Goal: Task Accomplishment & Management: Use online tool/utility

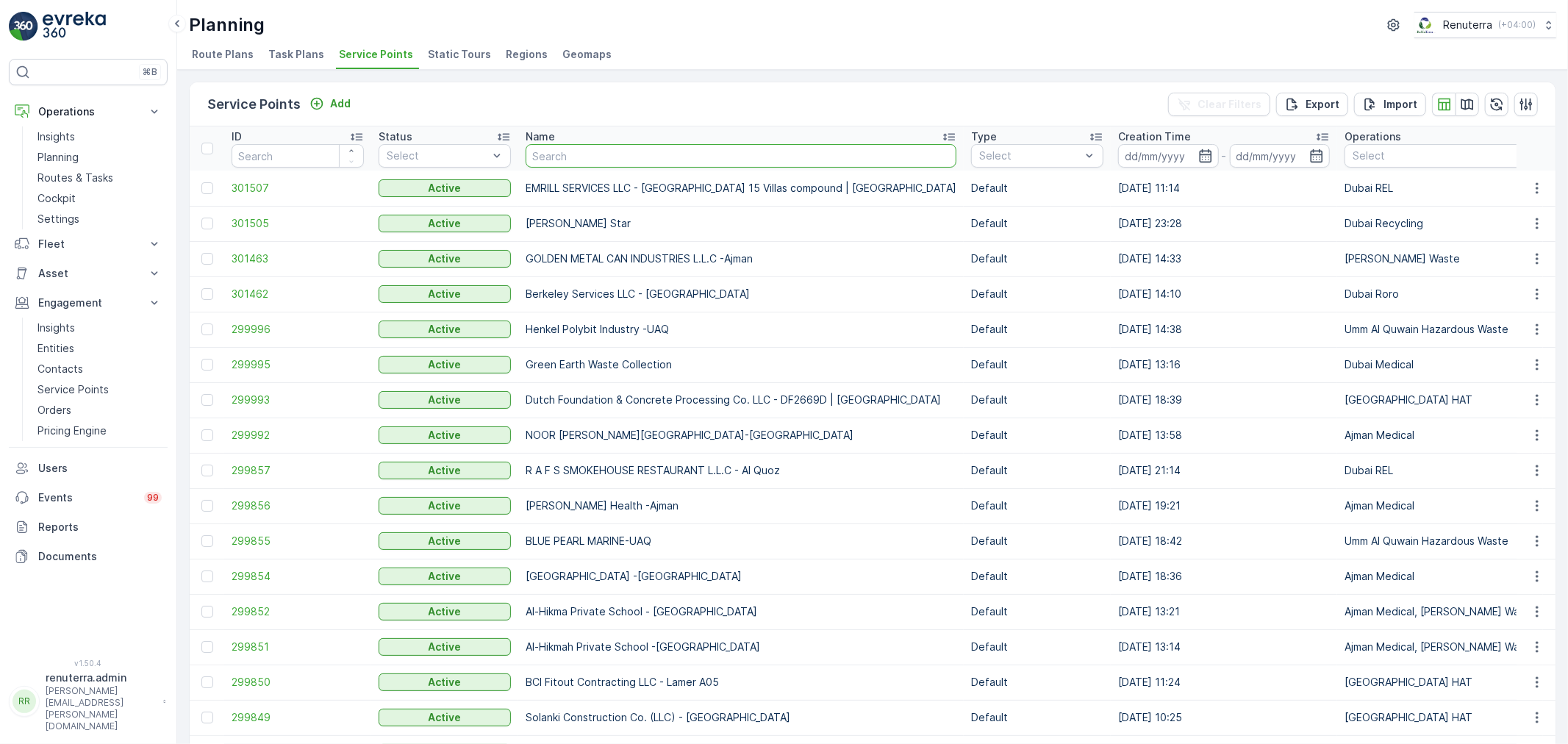
click at [544, 151] on input "text" at bounding box center [741, 156] width 430 height 24
type input "Henkal"
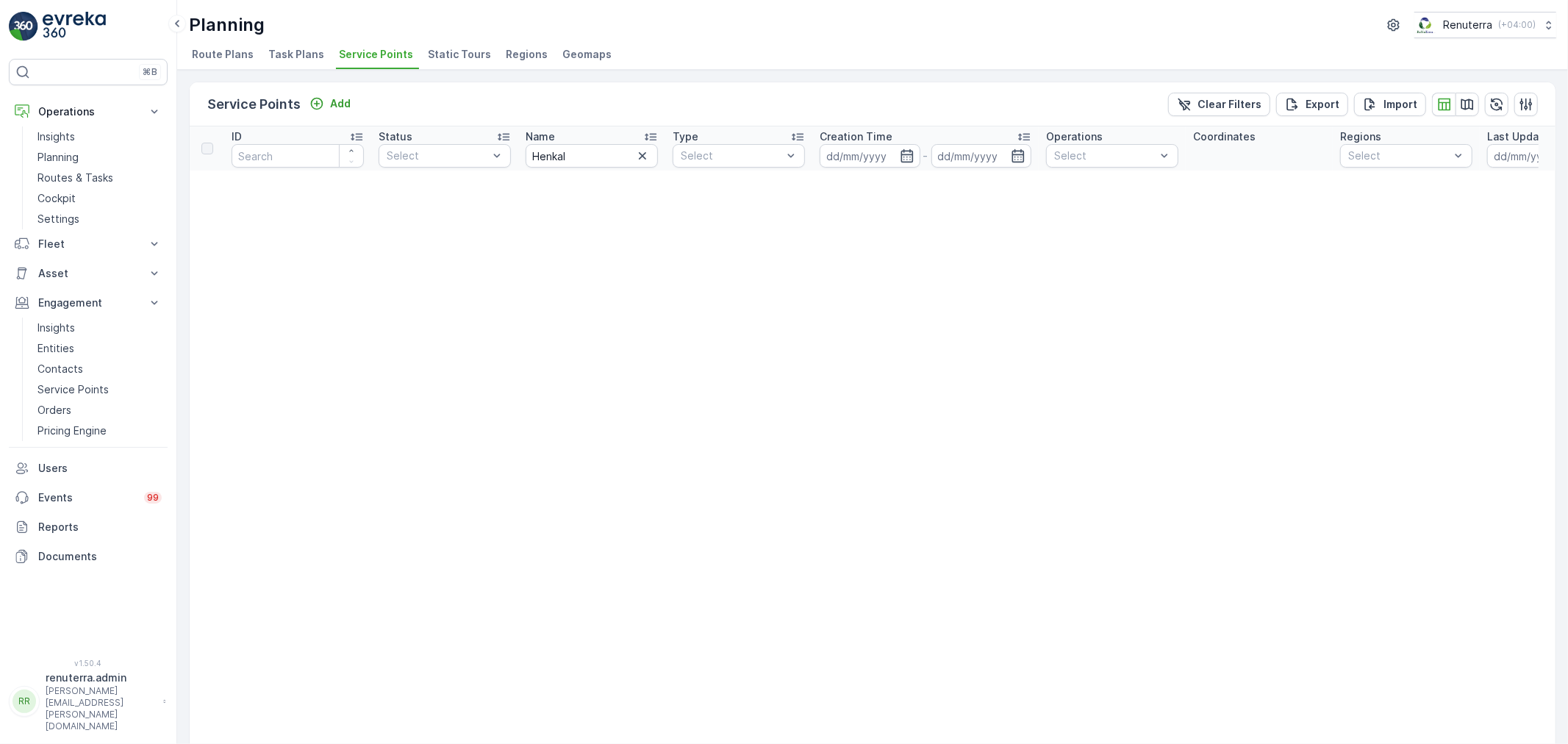
click at [605, 137] on div "Name" at bounding box center [592, 136] width 133 height 15
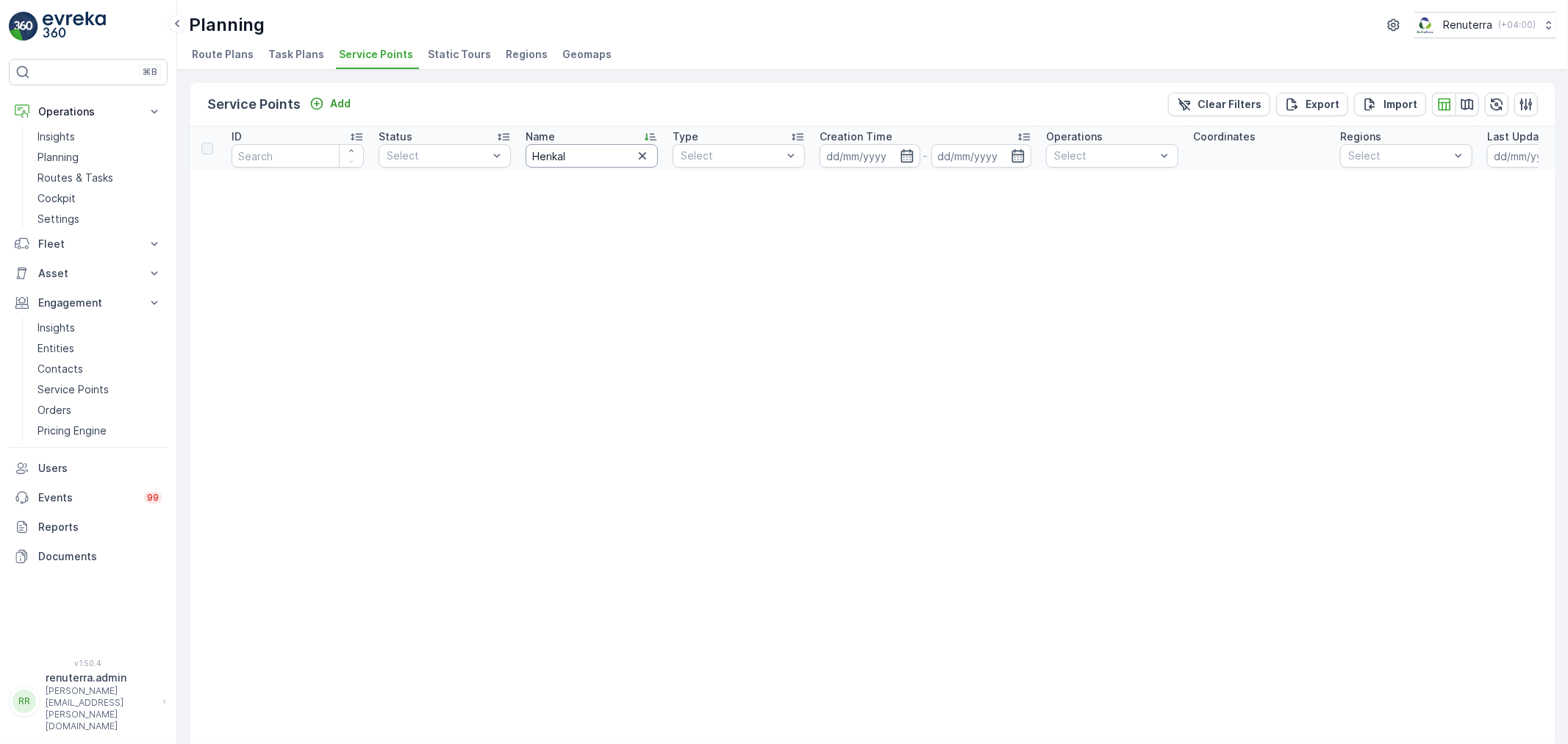
click at [583, 157] on input "Henkal" at bounding box center [592, 156] width 133 height 24
type input "Henkel"
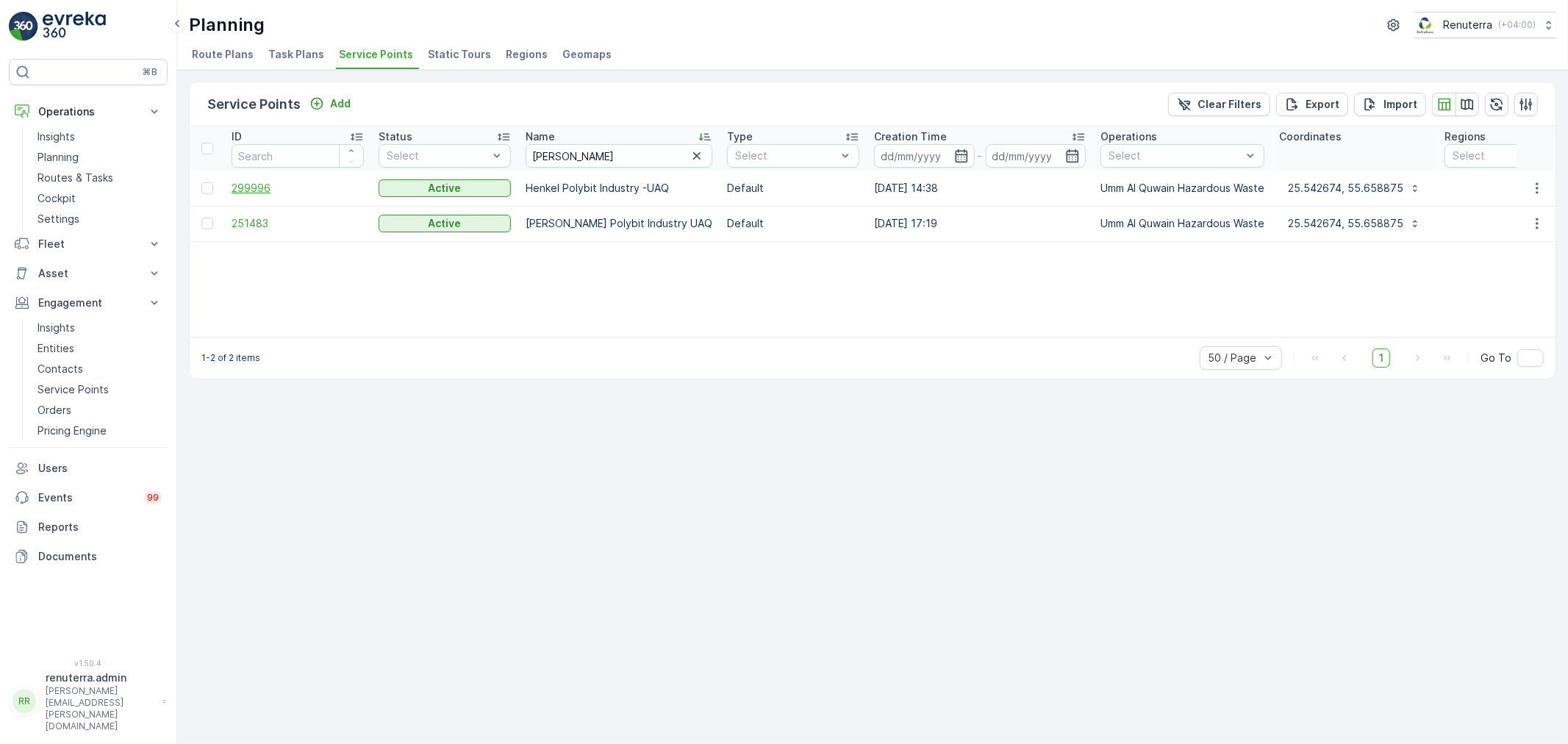
click at [261, 189] on span "299996" at bounding box center [298, 188] width 133 height 15
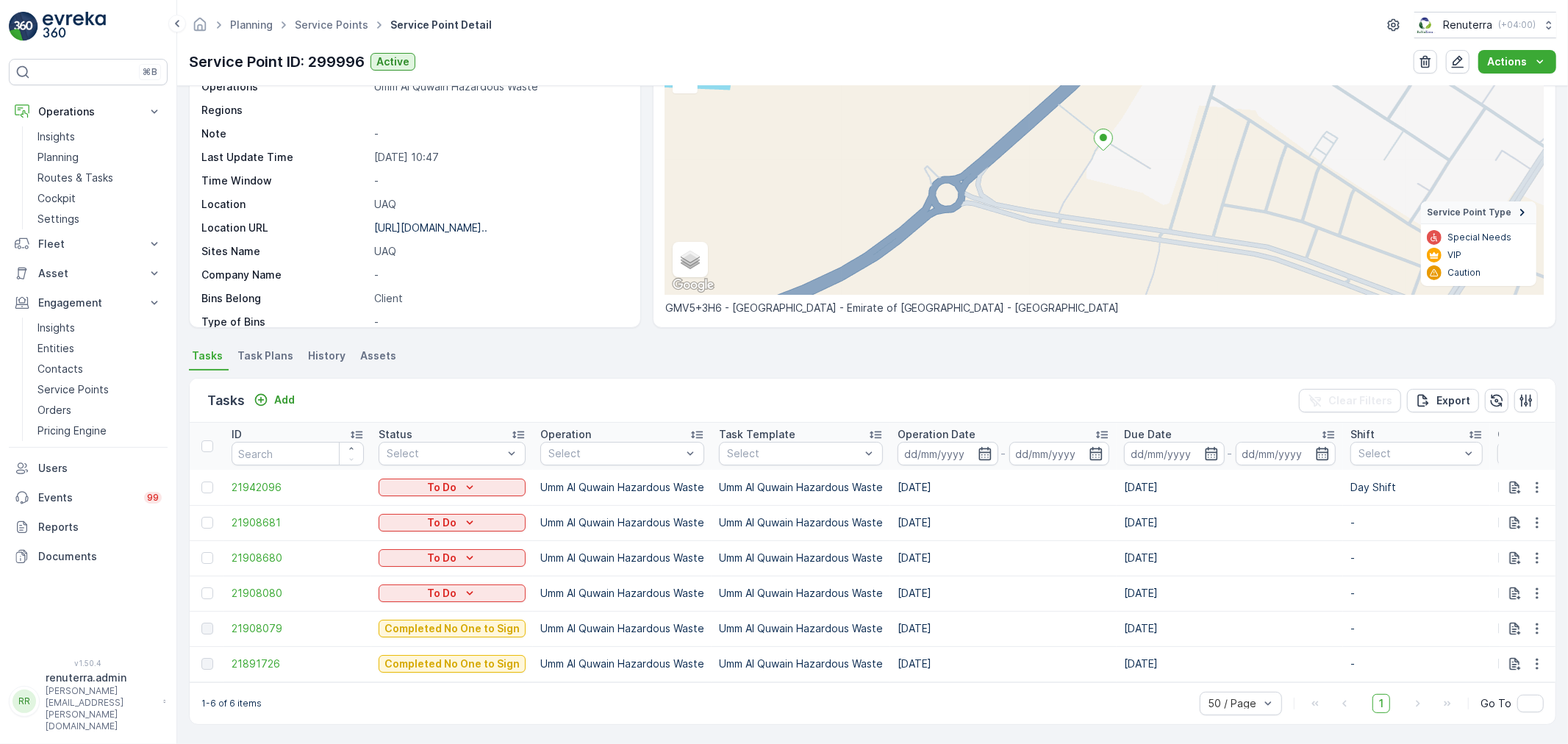
scroll to position [143, 0]
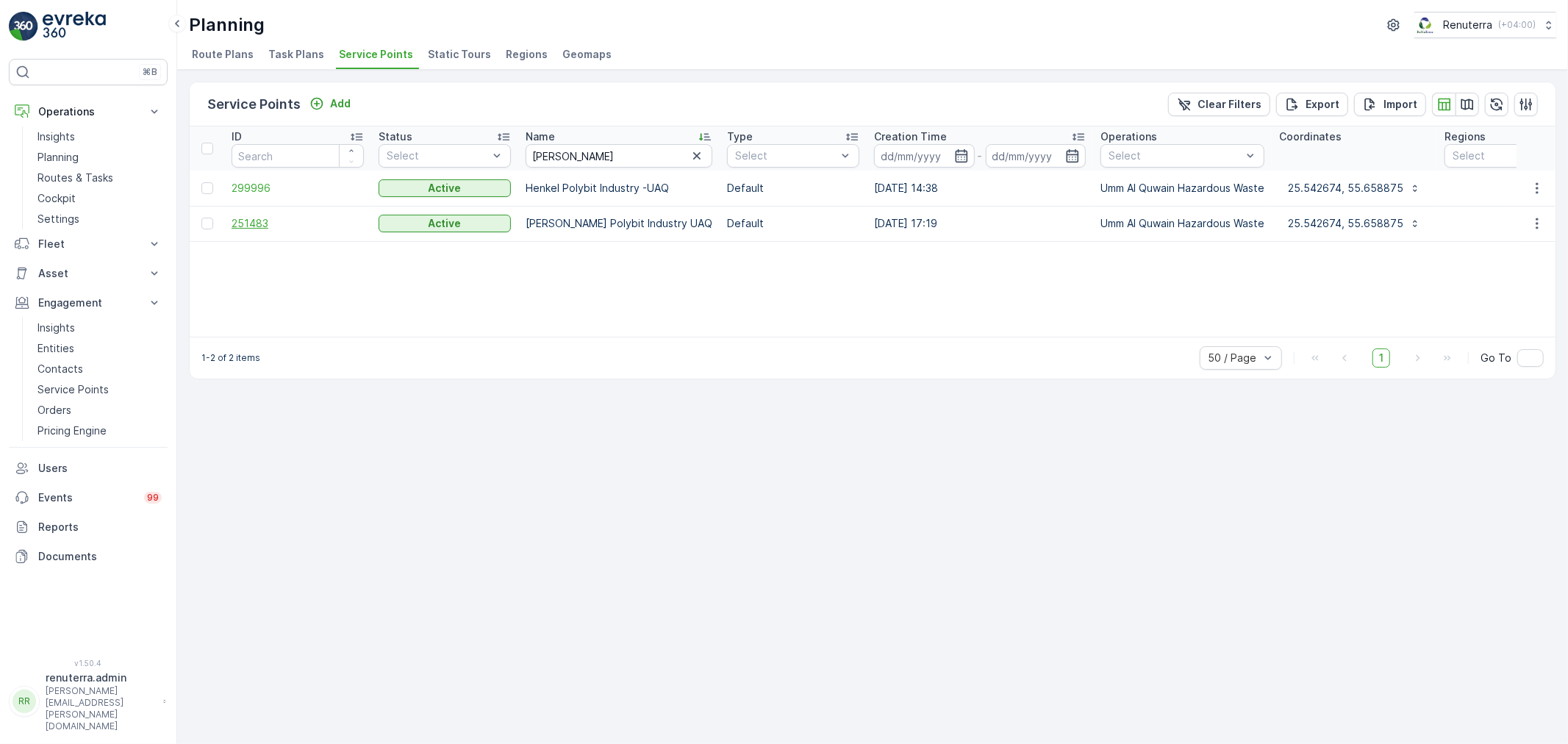
click at [255, 221] on span "251483" at bounding box center [298, 224] width 133 height 15
click at [254, 186] on span "299996" at bounding box center [298, 188] width 133 height 15
click at [260, 221] on span "251483" at bounding box center [298, 224] width 133 height 15
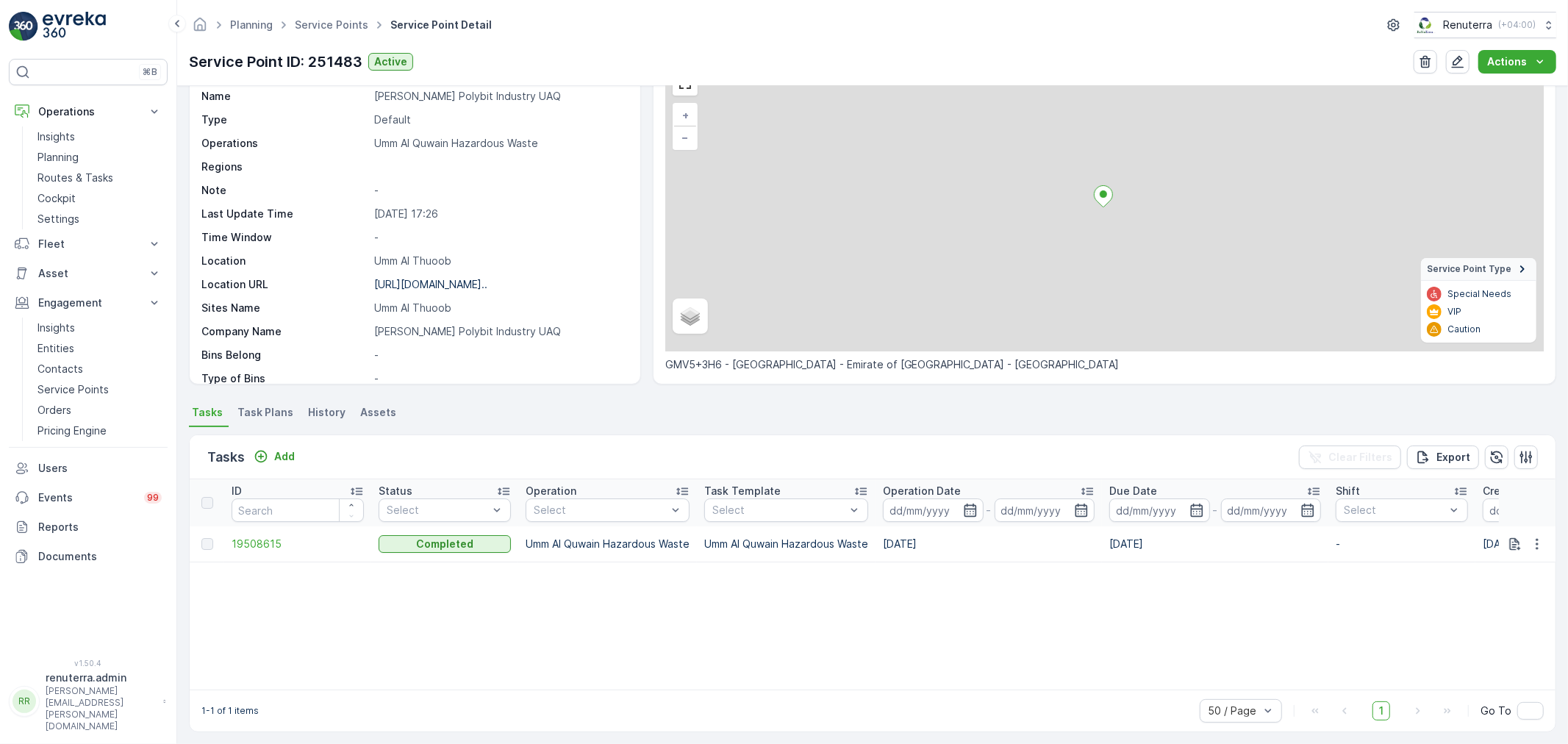
scroll to position [87, 0]
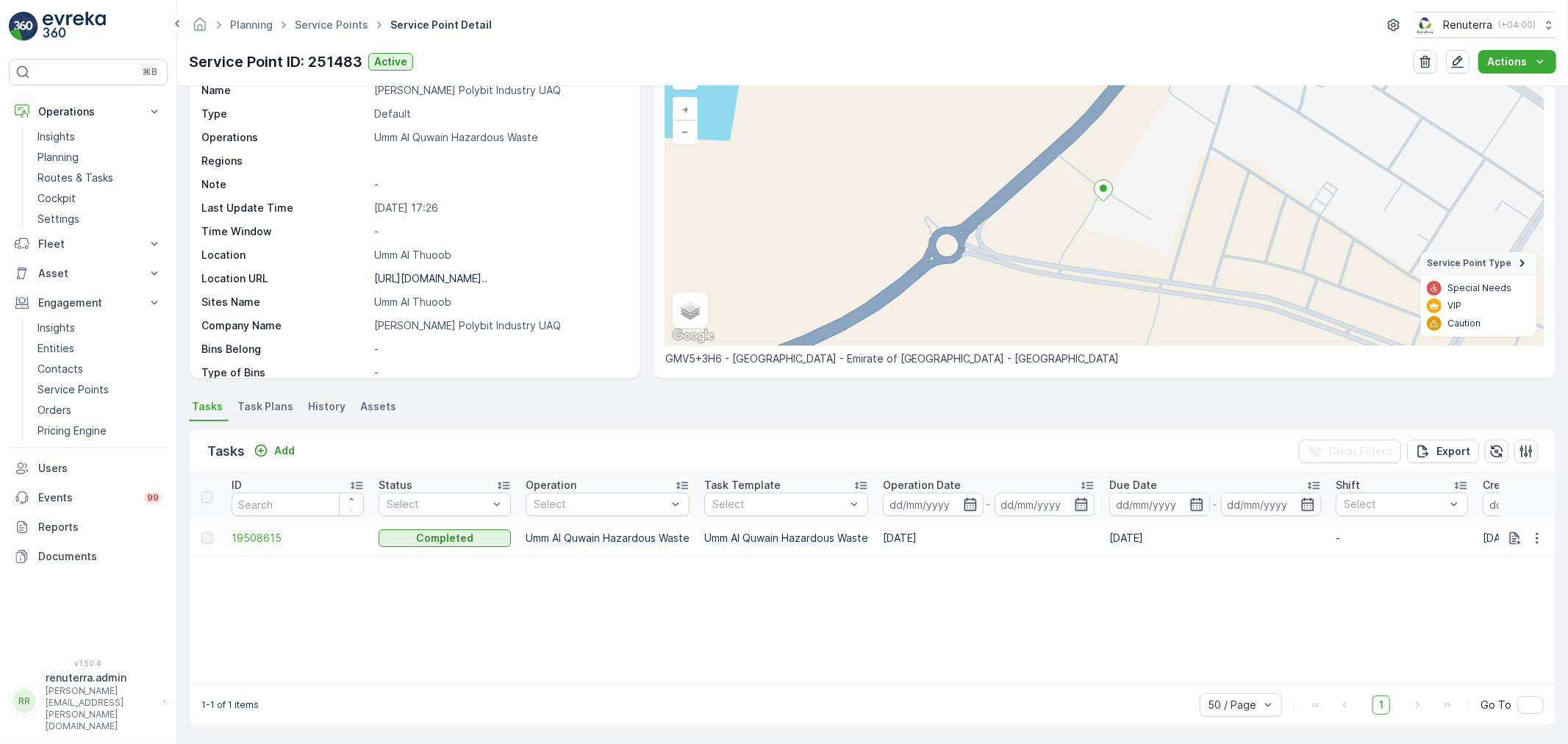
click at [267, 436] on div "Tasks Add Clear Filters Export" at bounding box center [872, 452] width 1366 height 44
click at [278, 452] on p "Add" at bounding box center [284, 451] width 20 height 15
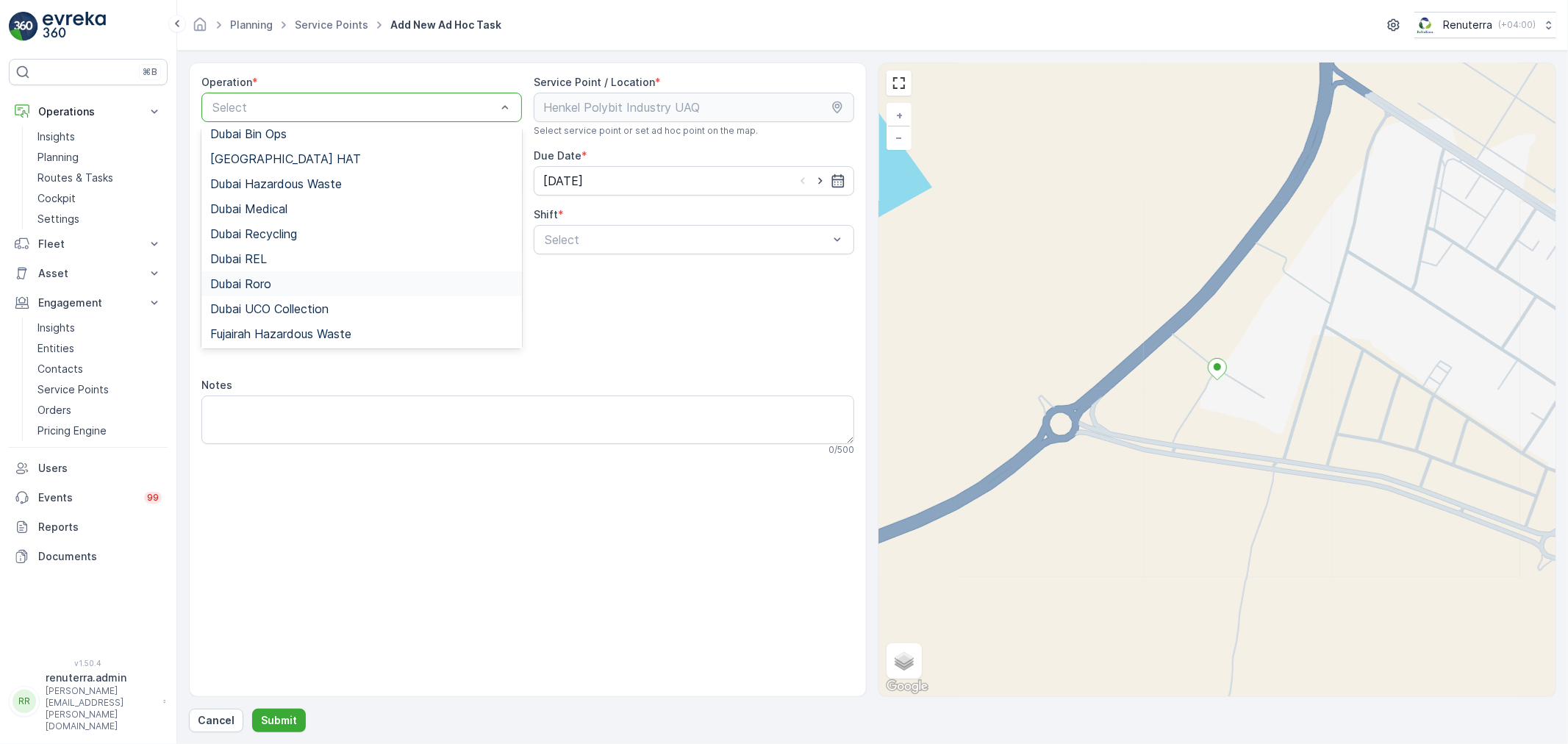
scroll to position [185, 0]
click at [316, 308] on span "Umm Al Quwain Hazardous Waste" at bounding box center [303, 308] width 186 height 13
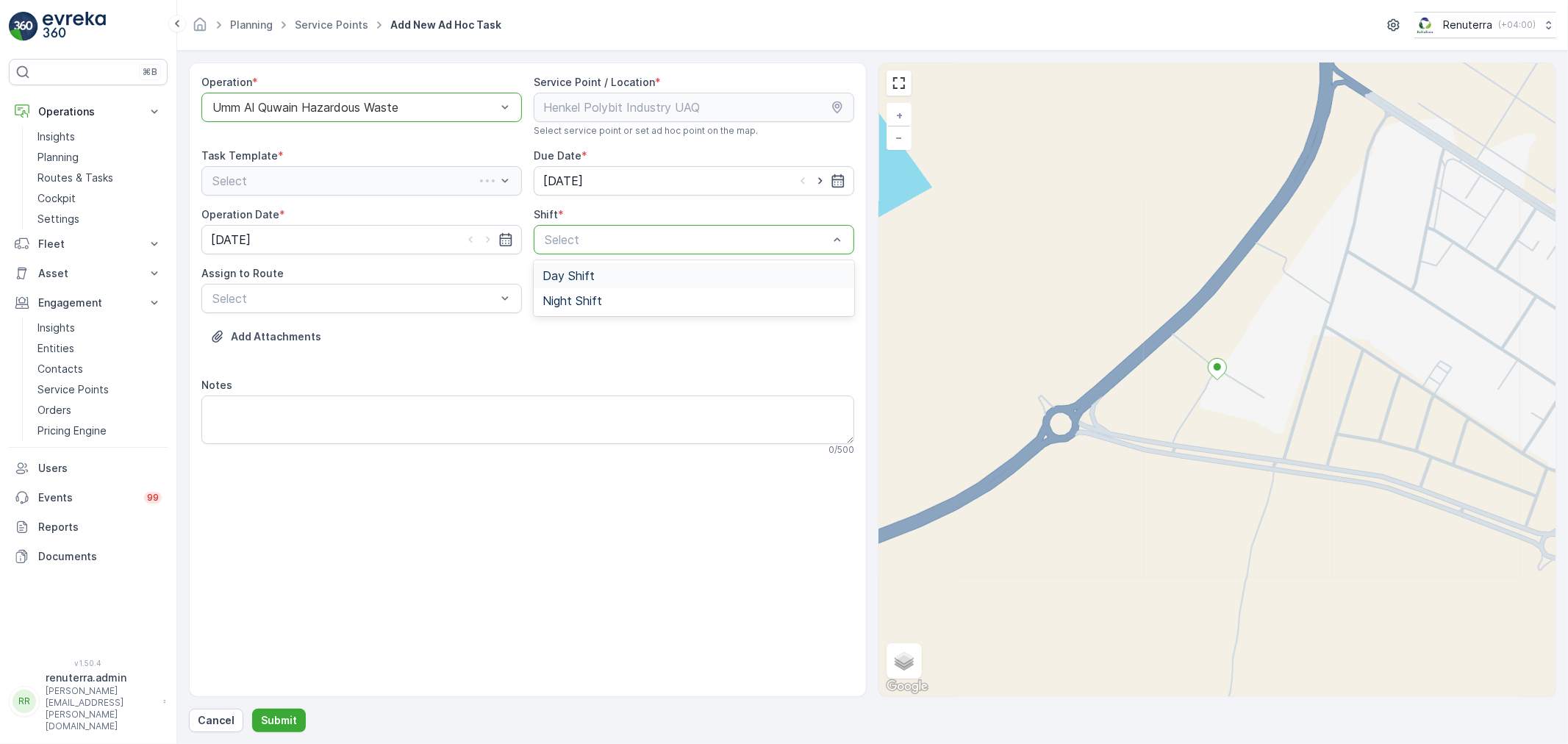
drag, startPoint x: 634, startPoint y: 235, endPoint x: 618, endPoint y: 279, distance: 46.8
click at [597, 275] on div "Day Shift" at bounding box center [694, 275] width 303 height 13
click at [516, 288] on div "Select" at bounding box center [362, 298] width 321 height 29
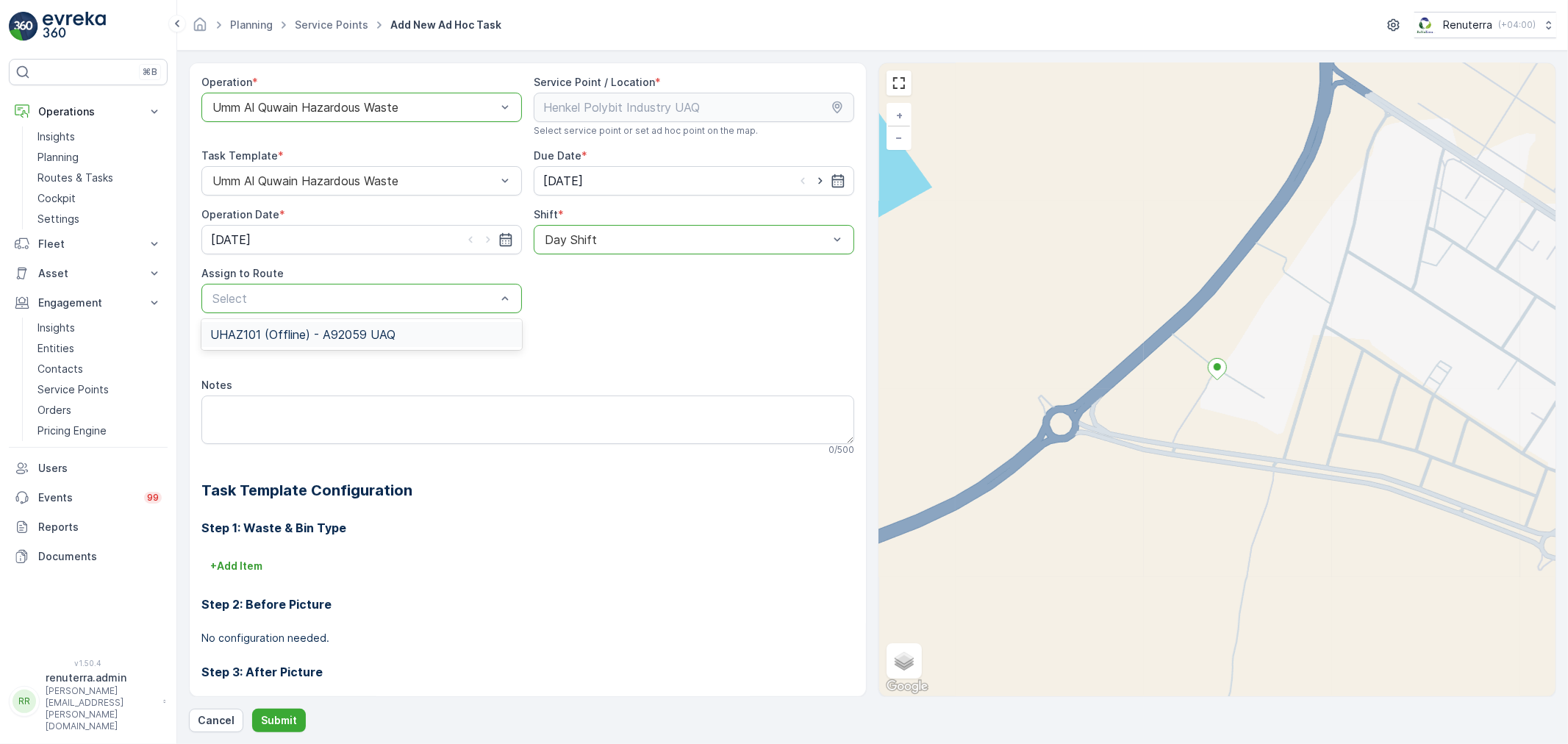
click at [428, 338] on div "UHAZ101 (Offline) - A92059 UAQ" at bounding box center [362, 334] width 303 height 13
click at [281, 714] on p "Submit" at bounding box center [278, 720] width 36 height 15
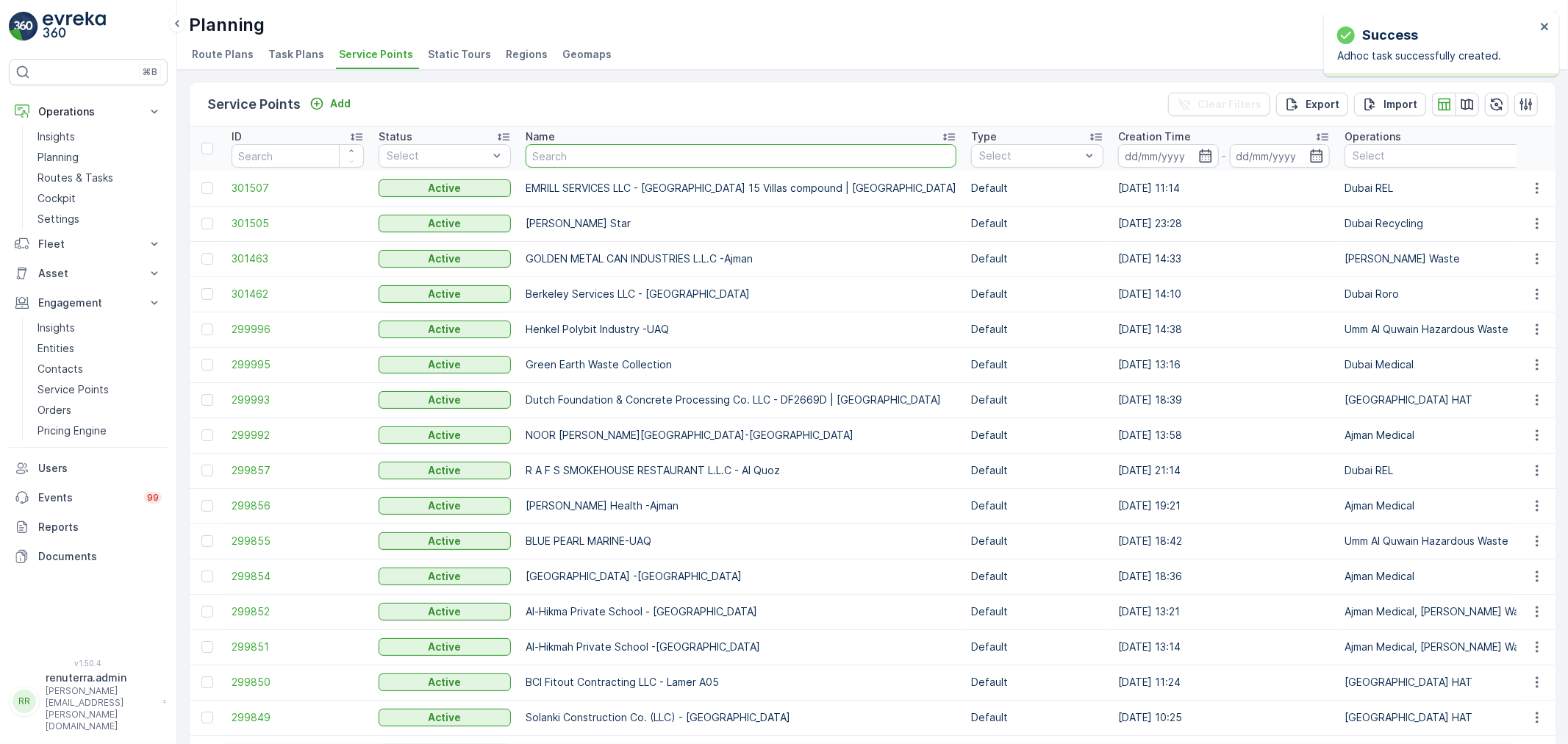
click at [557, 151] on input "text" at bounding box center [741, 156] width 430 height 24
type input "Henkal"
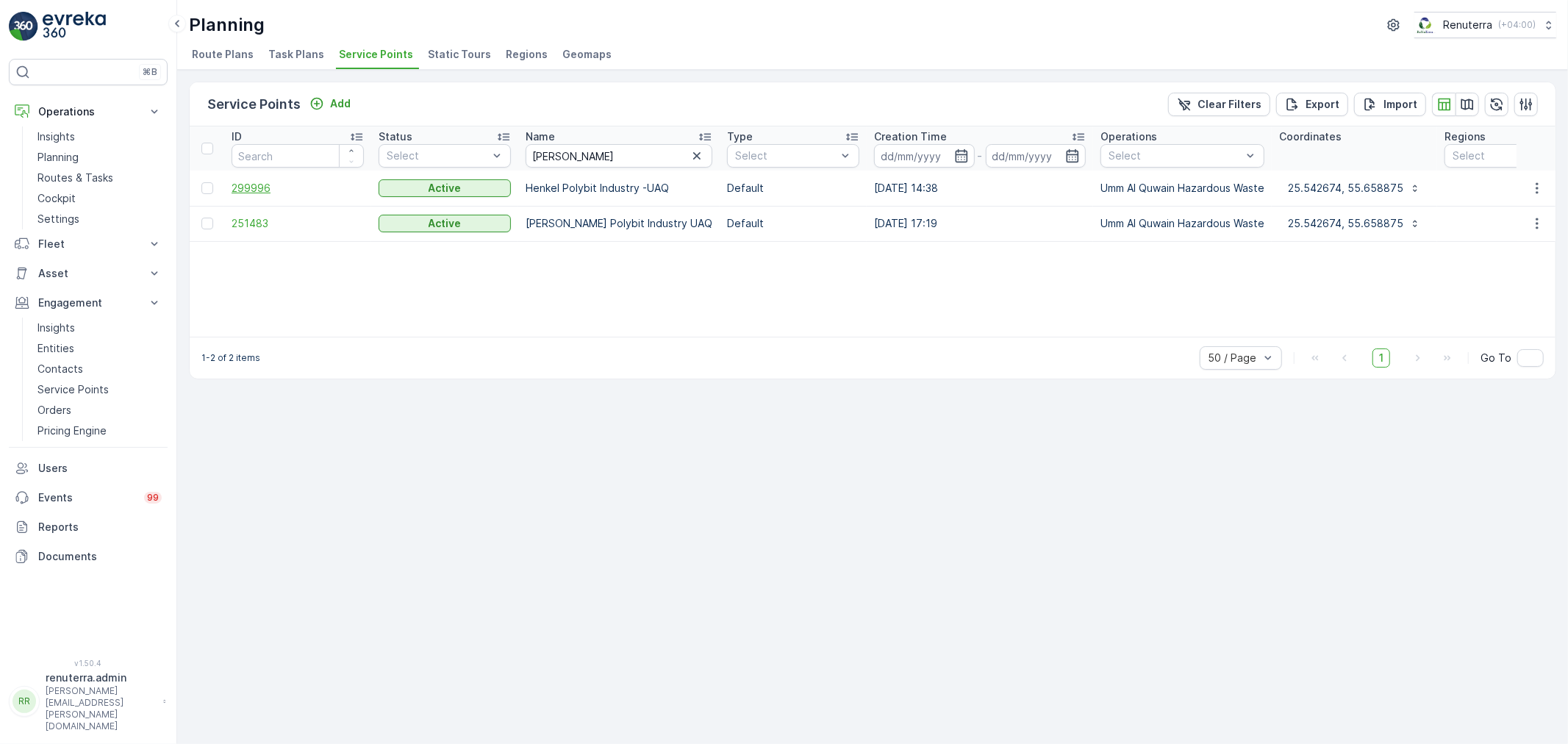
click at [233, 182] on span "299996" at bounding box center [298, 188] width 133 height 15
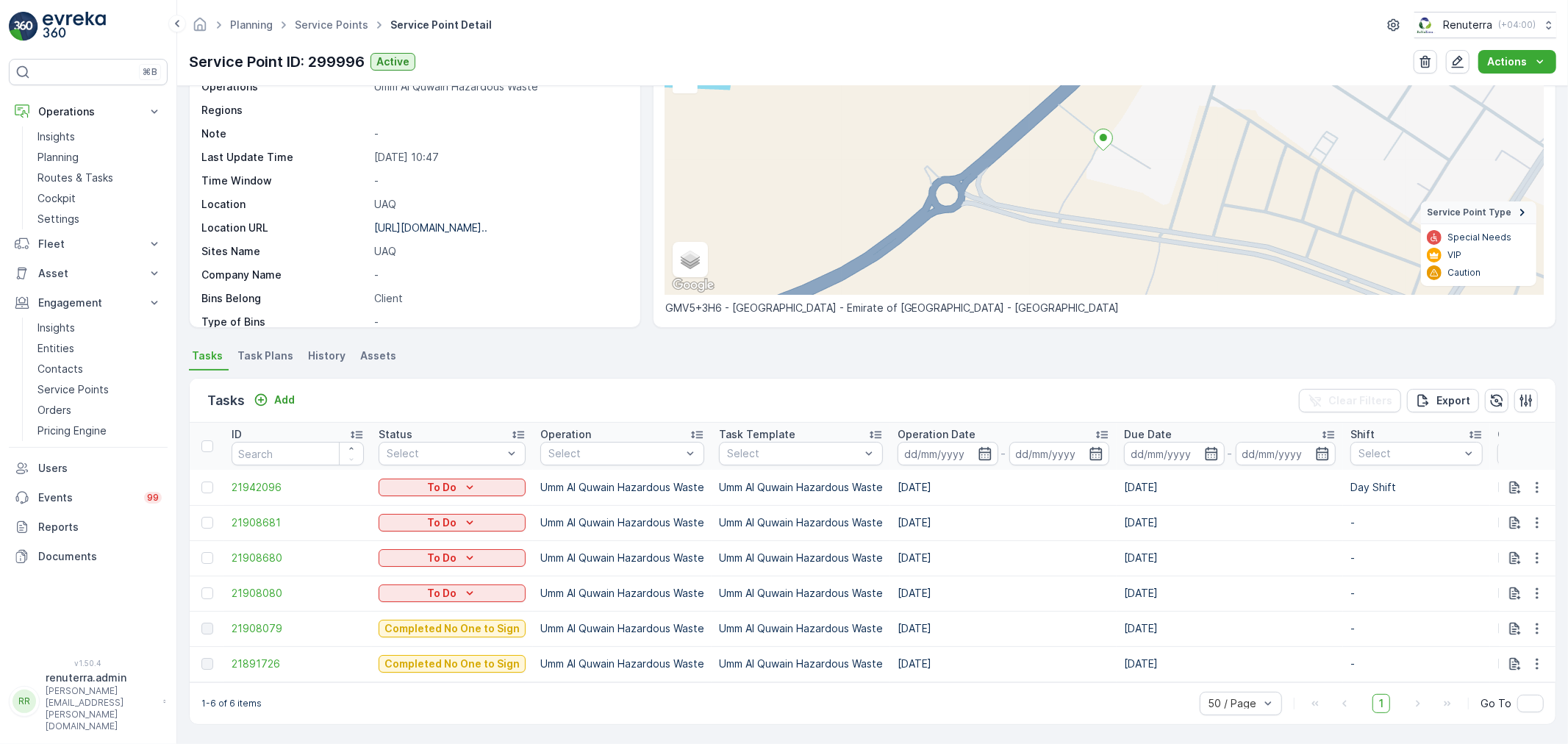
scroll to position [143, 0]
click at [1428, 70] on button "button" at bounding box center [1425, 62] width 24 height 24
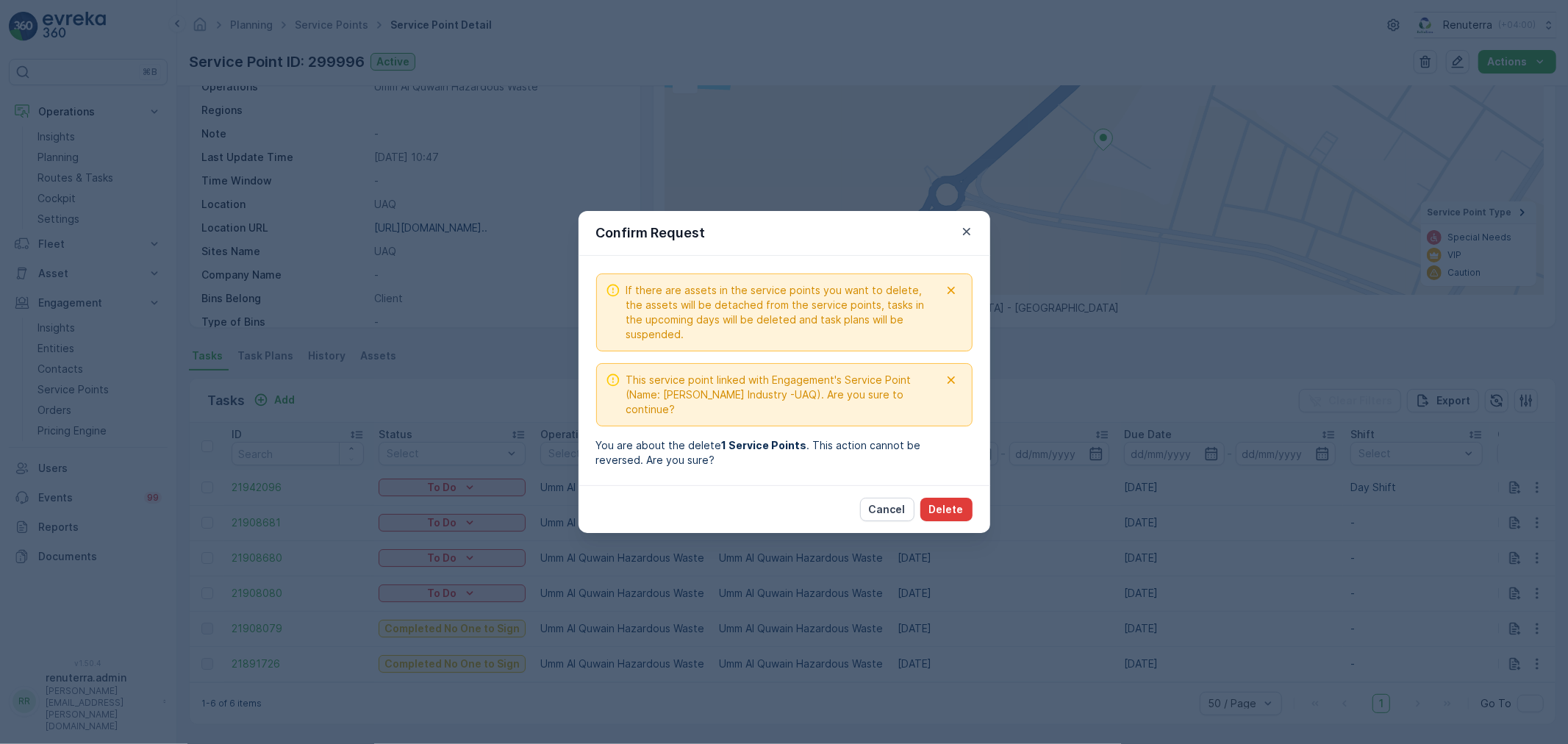
click at [943, 508] on p "Delete" at bounding box center [946, 509] width 34 height 15
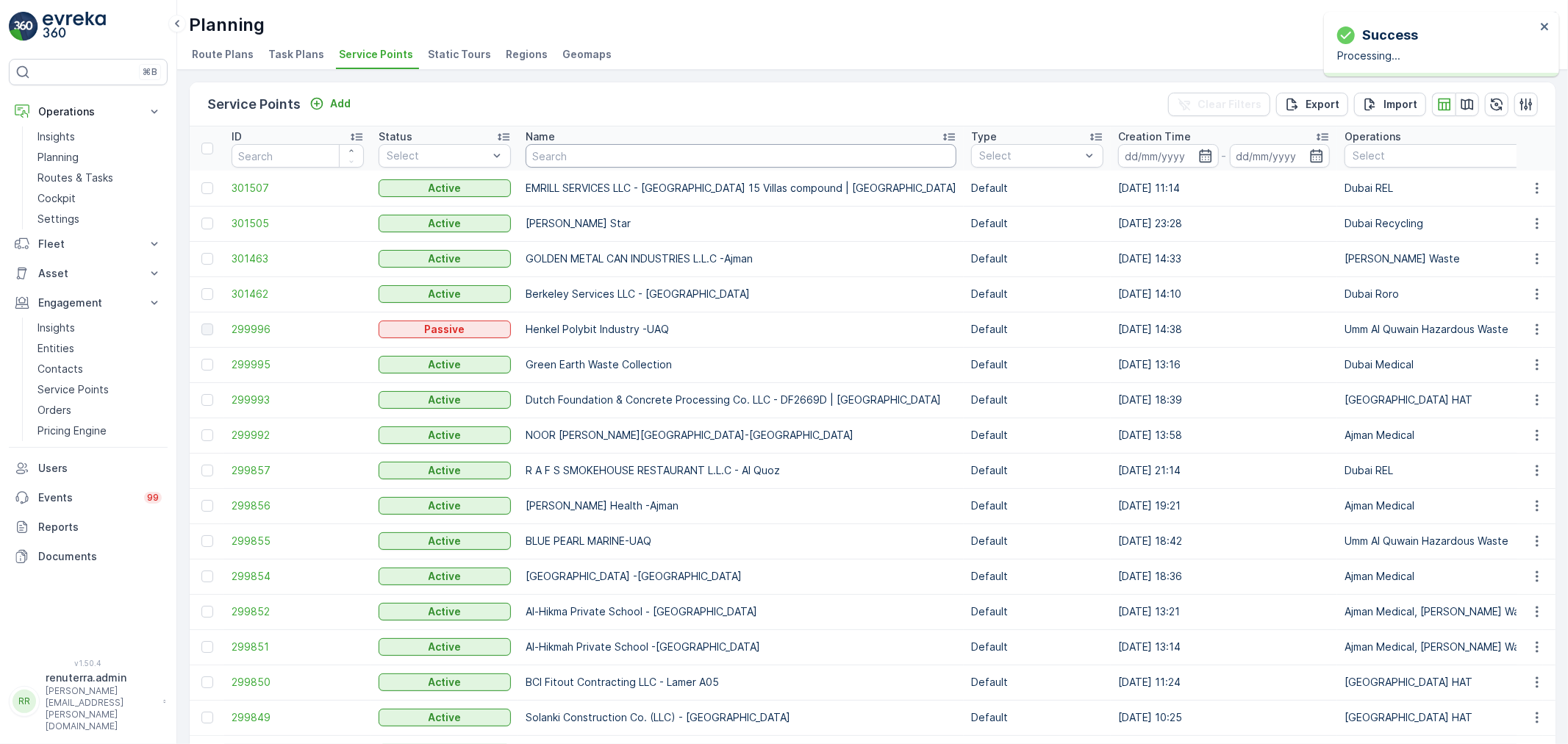
click at [594, 151] on input "text" at bounding box center [741, 156] width 430 height 24
click at [263, 334] on span "299996" at bounding box center [298, 329] width 133 height 15
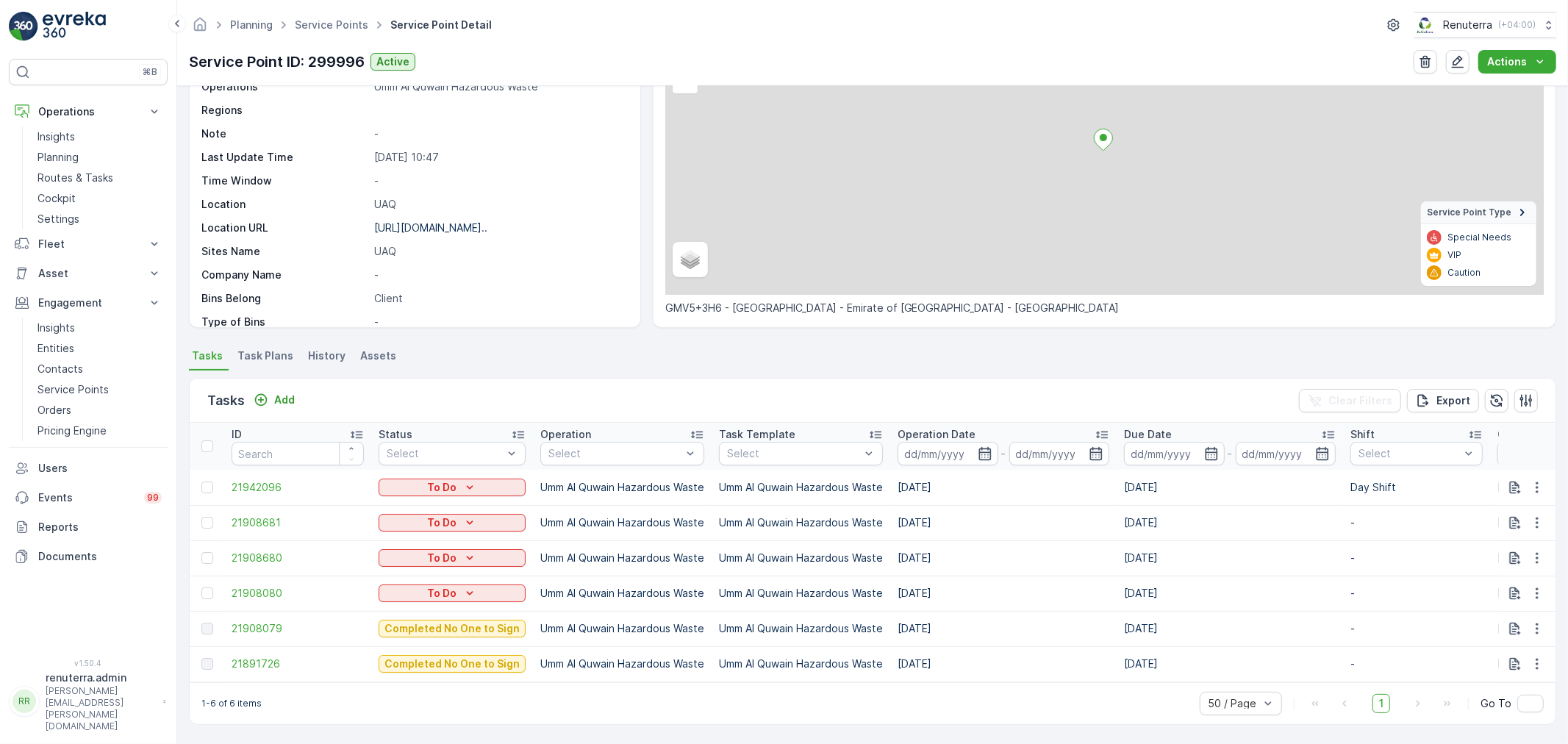
scroll to position [143, 0]
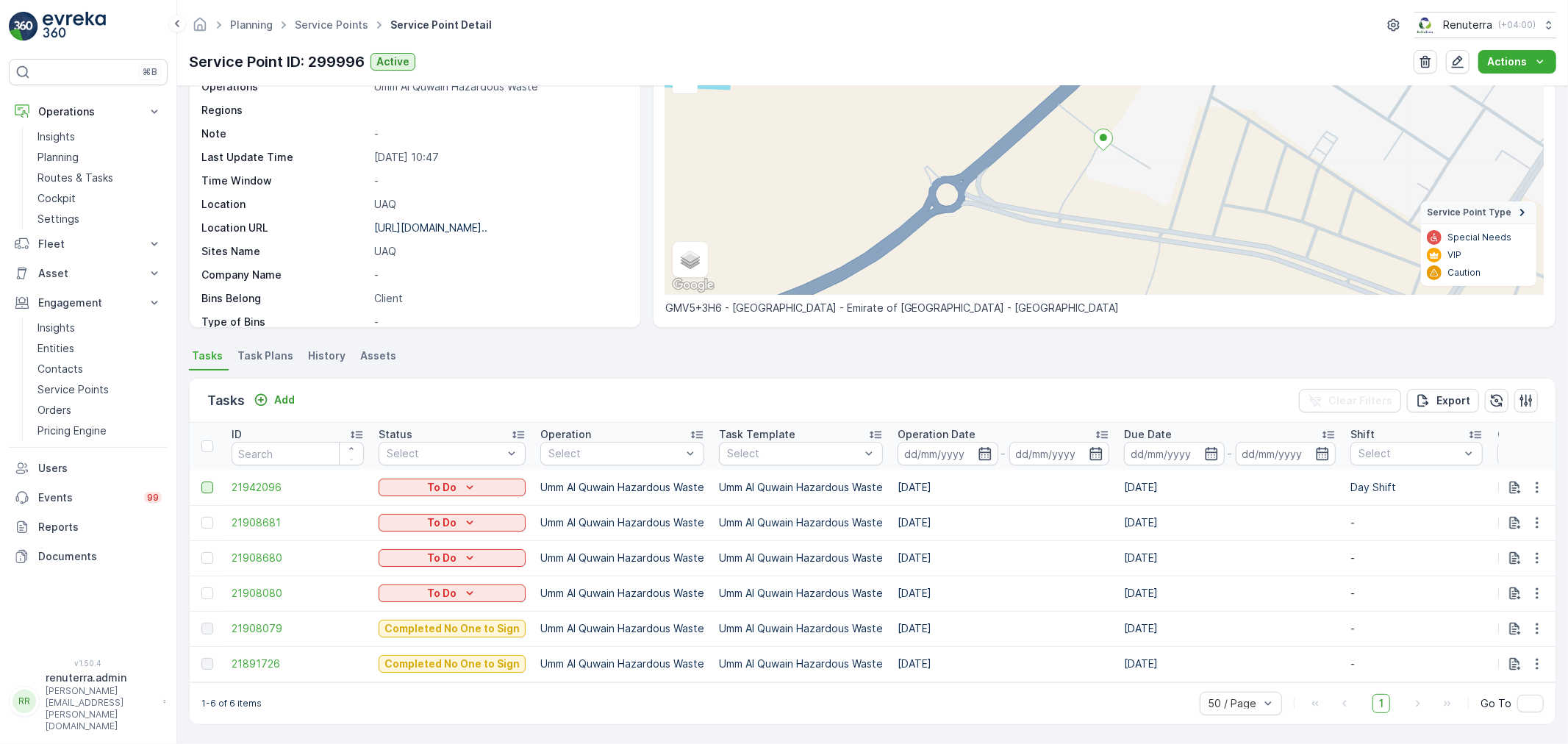
click at [212, 482] on div at bounding box center [207, 487] width 11 height 11
click at [202, 482] on input "checkbox" at bounding box center [202, 482] width 0 height 0
click at [208, 518] on div at bounding box center [207, 522] width 11 height 11
click at [202, 517] on input "checkbox" at bounding box center [202, 517] width 0 height 0
click at [204, 552] on div at bounding box center [207, 558] width 11 height 11
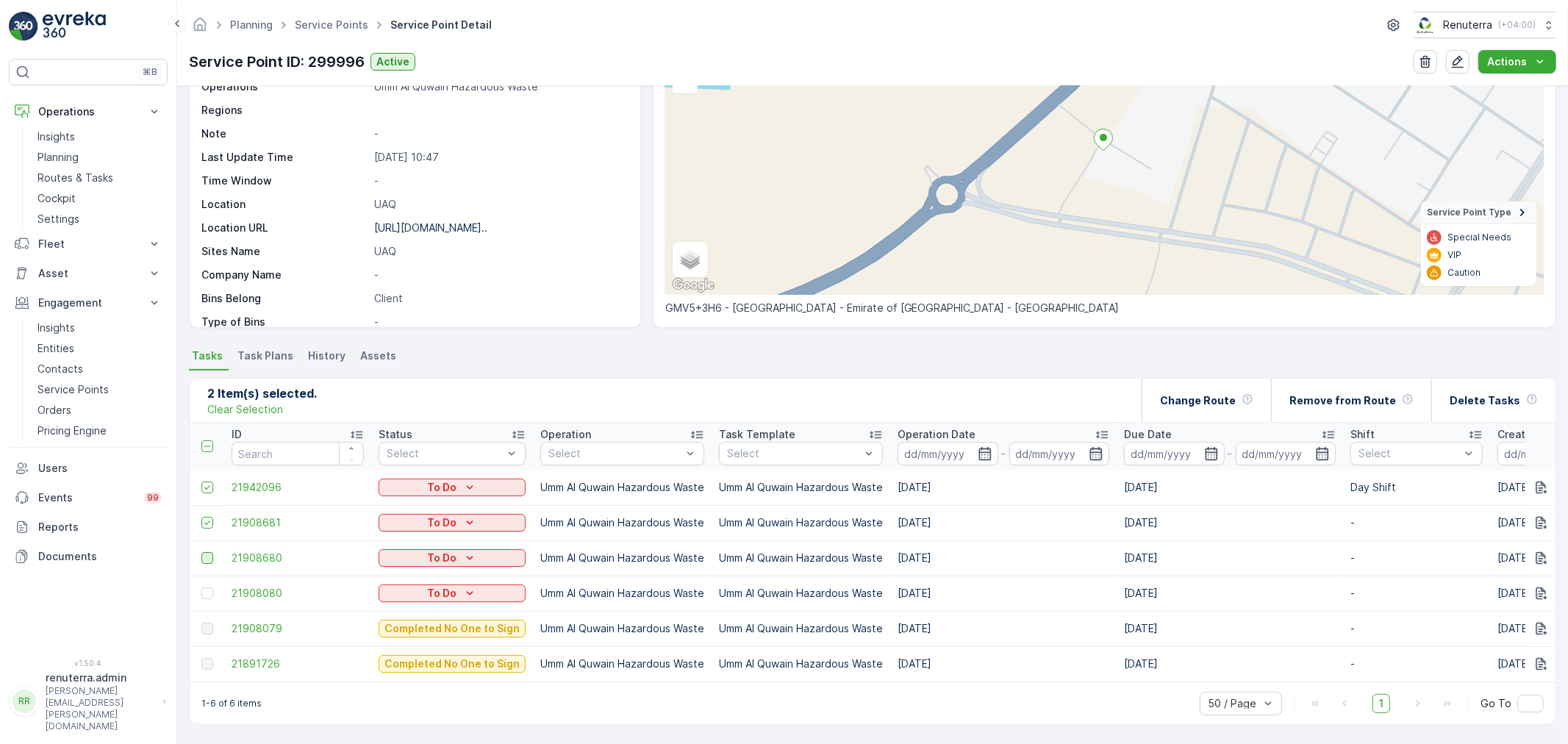
click at [202, 552] on input "checkbox" at bounding box center [202, 552] width 0 height 0
click at [1503, 400] on div "Delete Tasks" at bounding box center [1494, 399] width 88 height 43
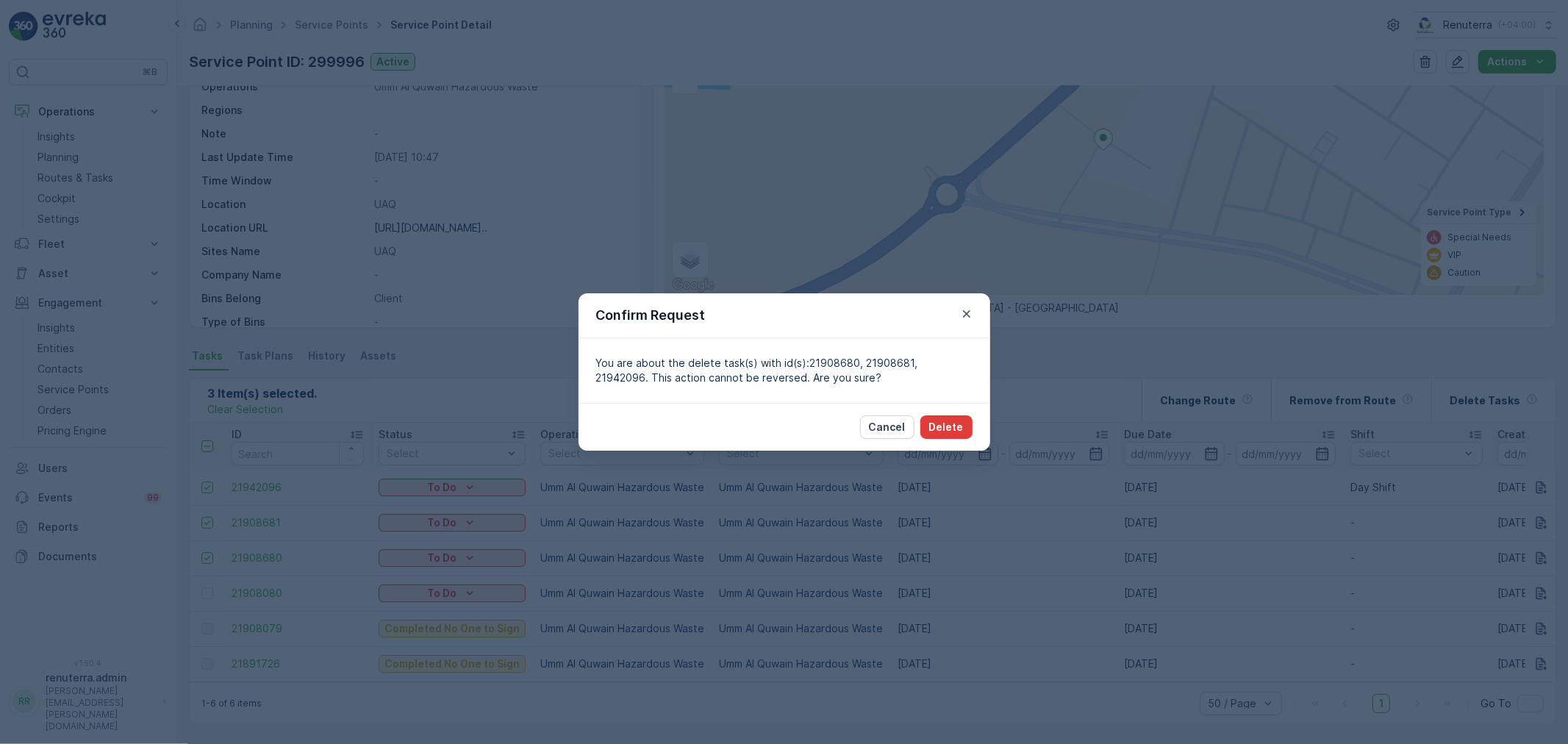
click at [949, 423] on p "Delete" at bounding box center [946, 427] width 34 height 15
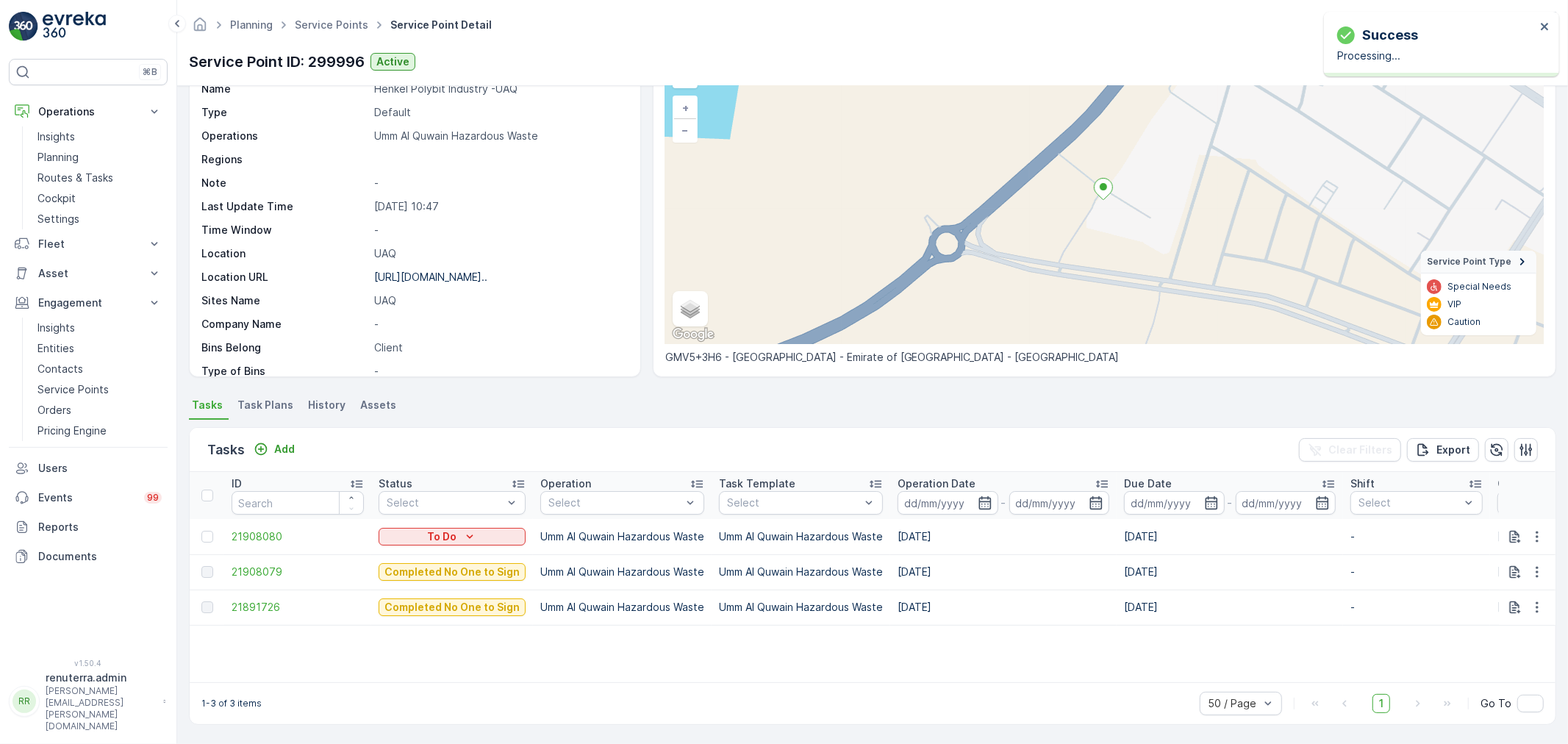
scroll to position [88, 0]
click at [268, 539] on span "21908080" at bounding box center [298, 536] width 133 height 15
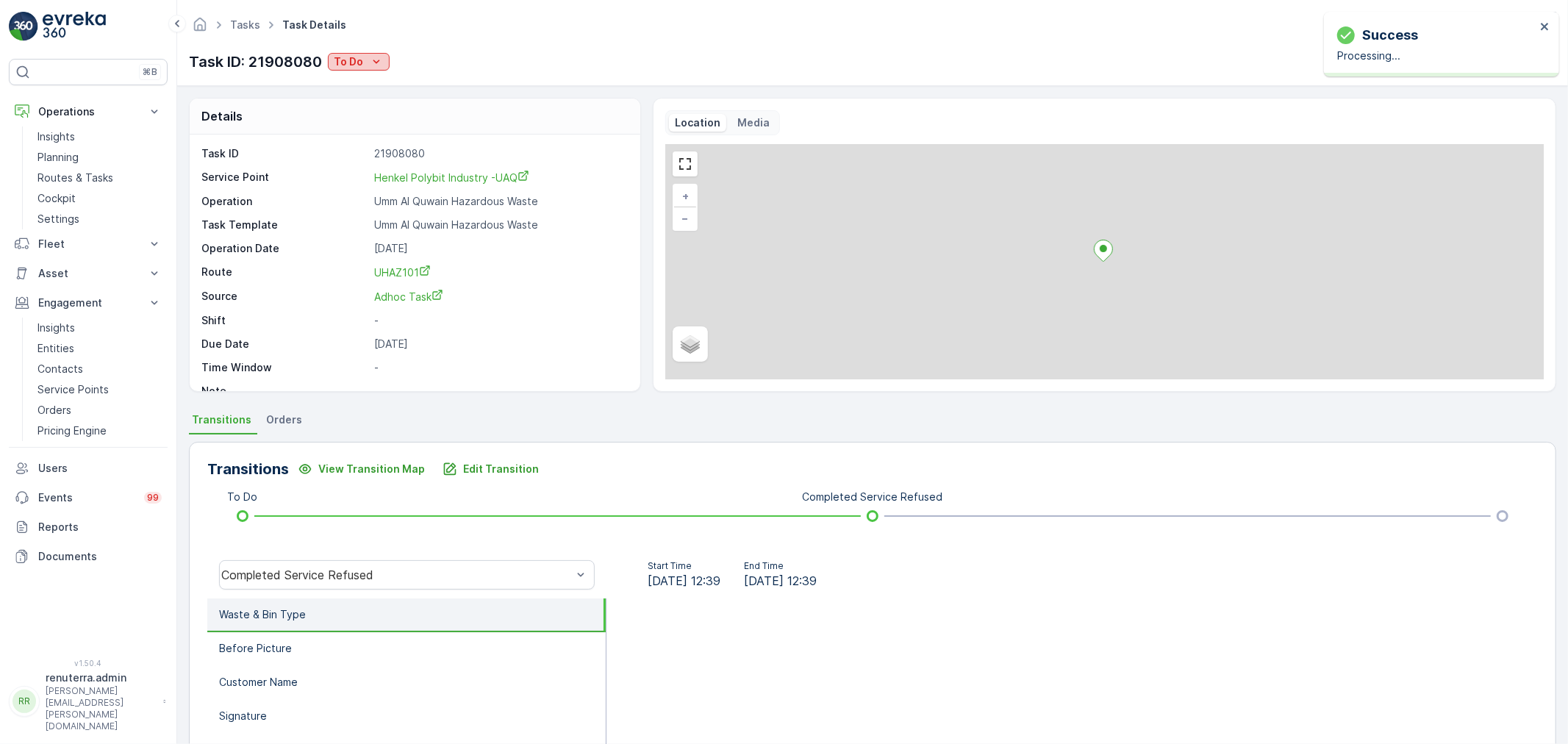
click at [373, 64] on icon "To Do" at bounding box center [377, 62] width 15 height 15
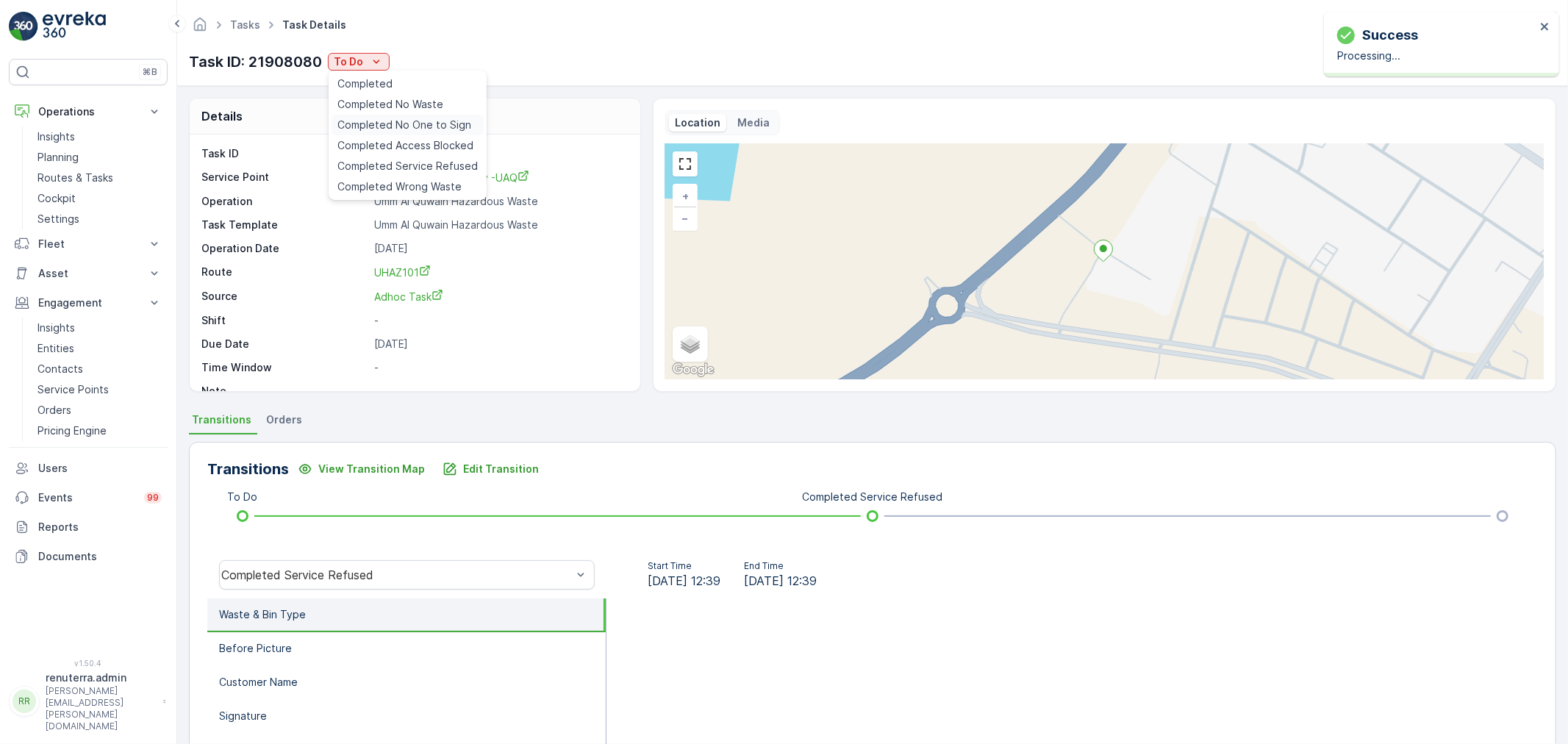
click at [387, 116] on div "Completed No One to Sign" at bounding box center [407, 125] width 152 height 20
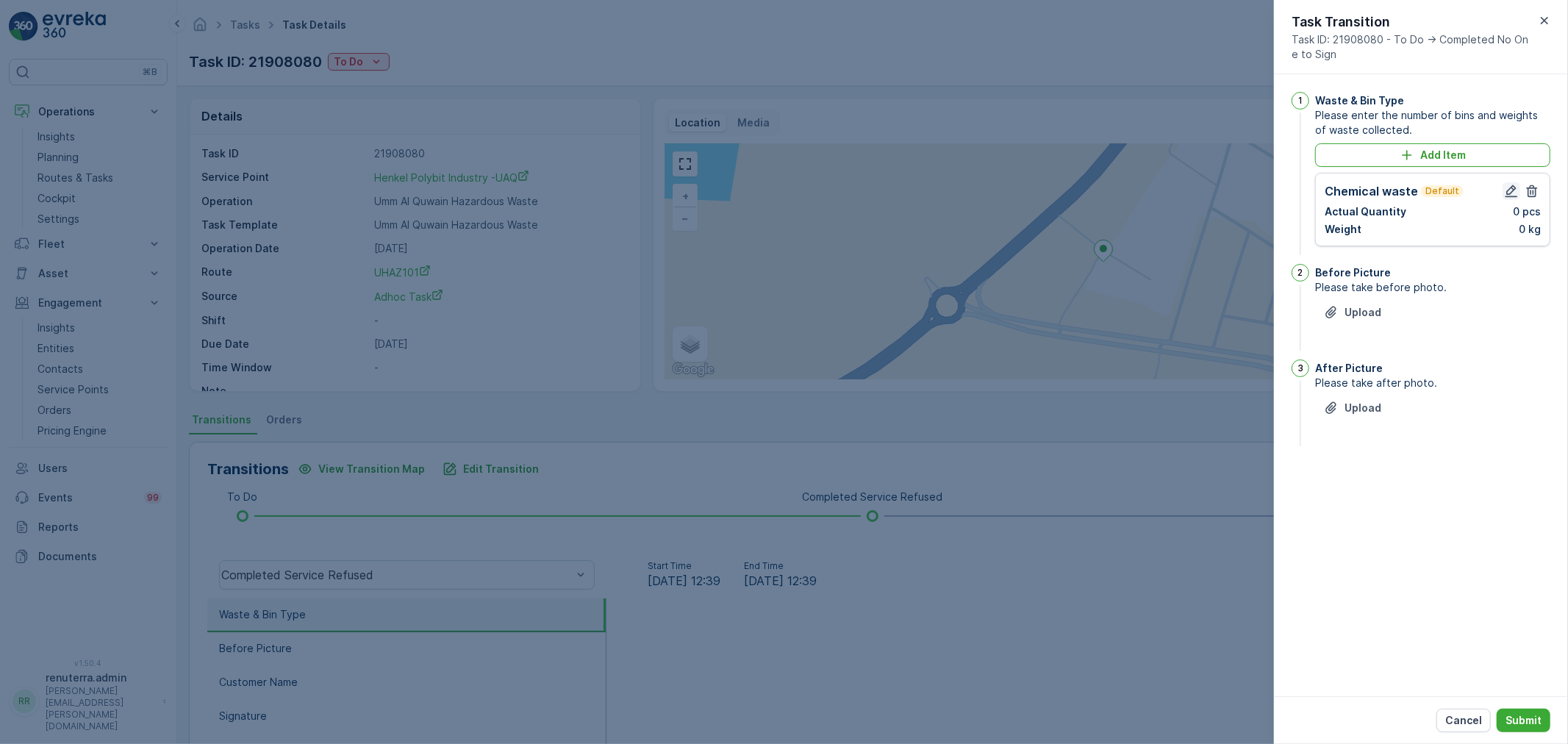
click at [1508, 188] on icon "button" at bounding box center [1511, 191] width 15 height 15
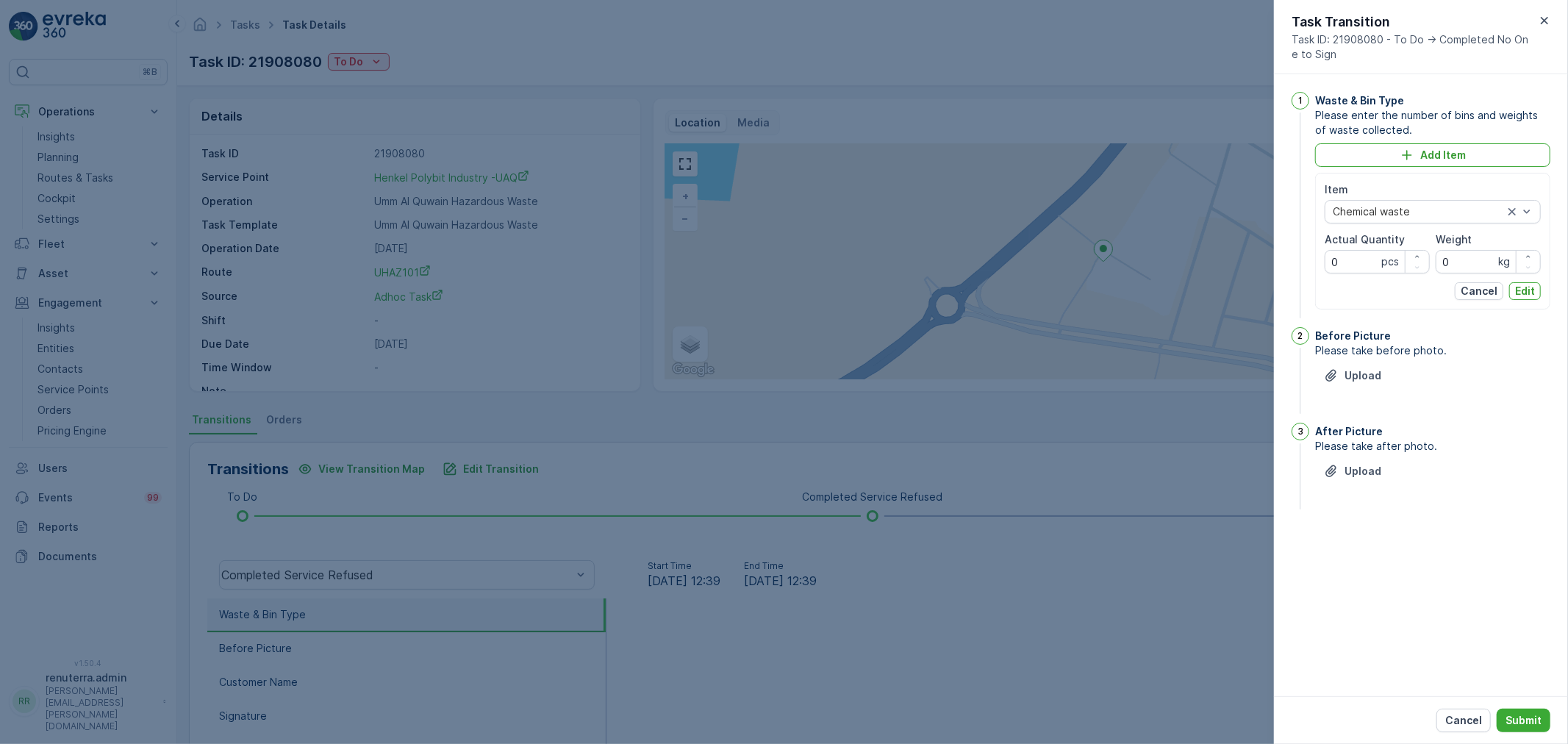
click at [1445, 714] on button "Cancel" at bounding box center [1464, 720] width 55 height 24
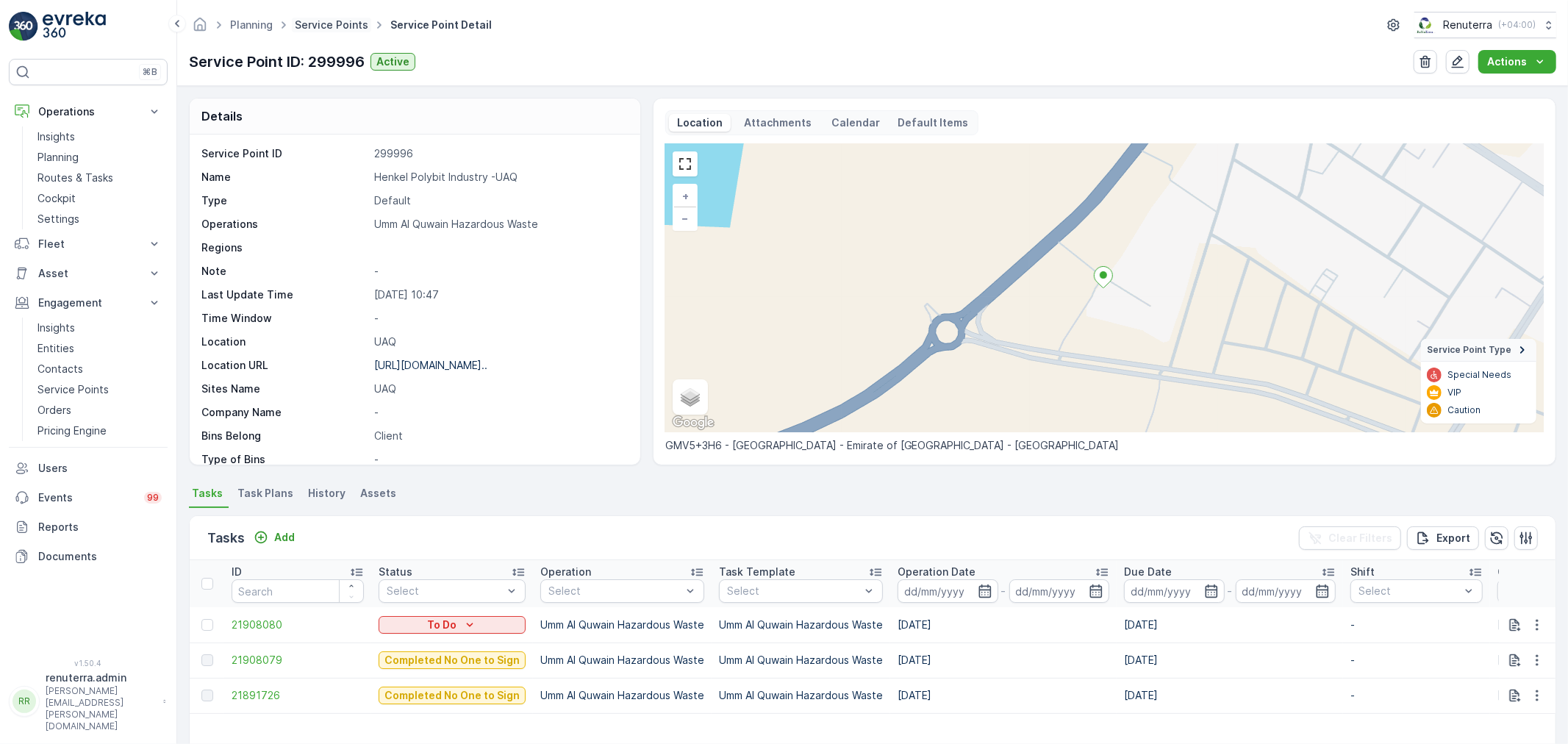
click at [361, 20] on link "Service Points" at bounding box center [331, 25] width 73 height 12
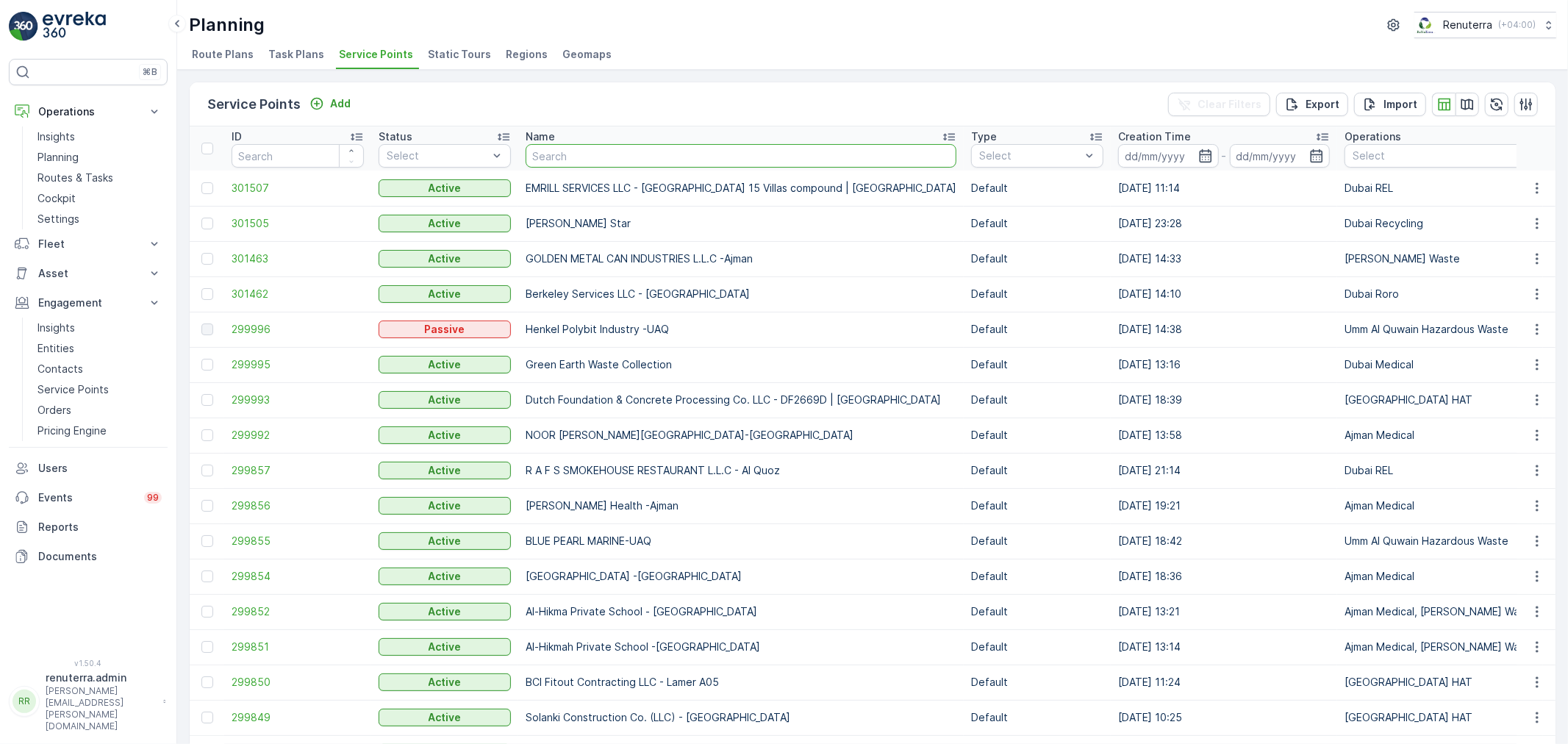
click at [563, 148] on input "text" at bounding box center [741, 156] width 430 height 24
type input "hekm"
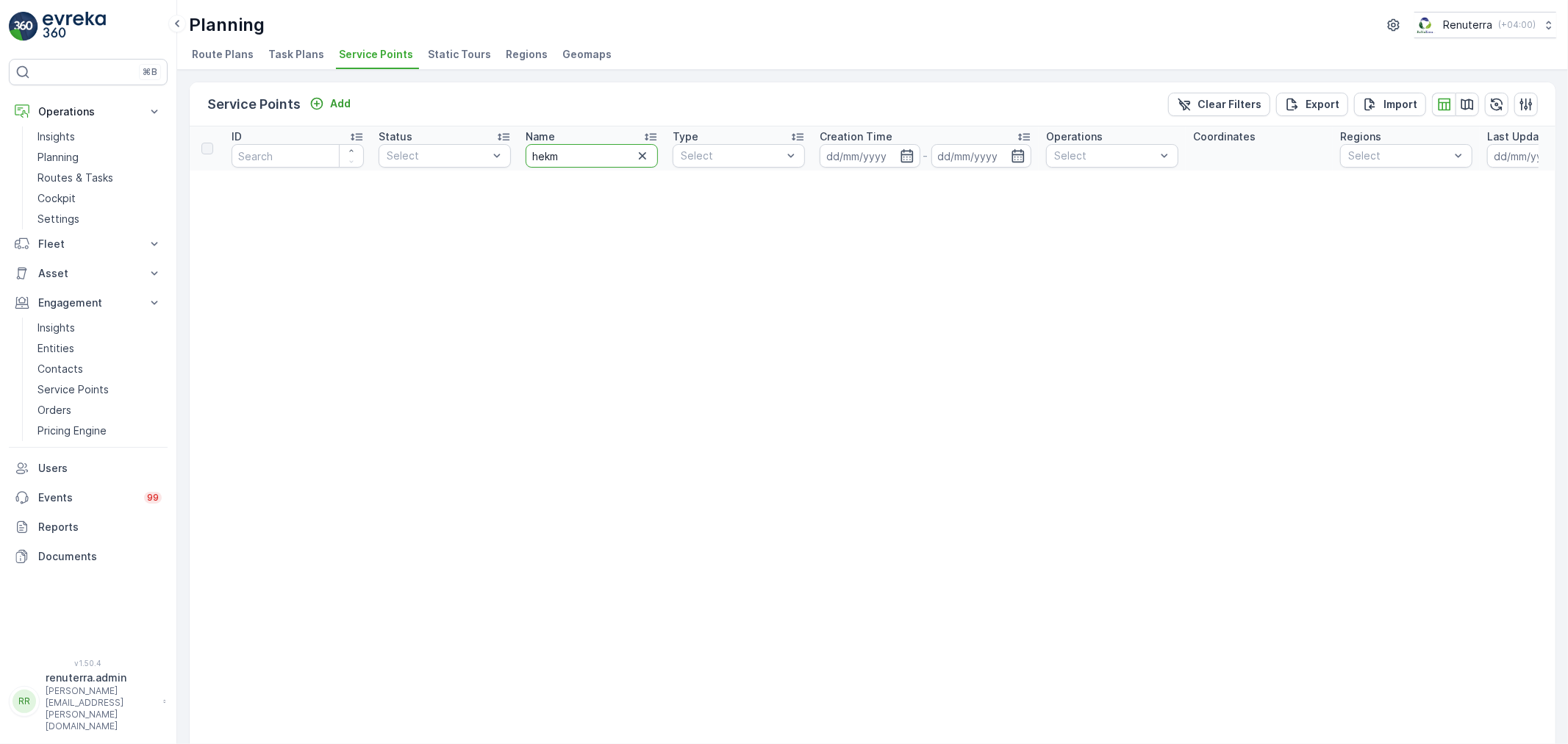
drag, startPoint x: 570, startPoint y: 144, endPoint x: 504, endPoint y: 127, distance: 68.2
type input "scool"
click at [542, 155] on input "scool" at bounding box center [592, 156] width 133 height 24
type input "school"
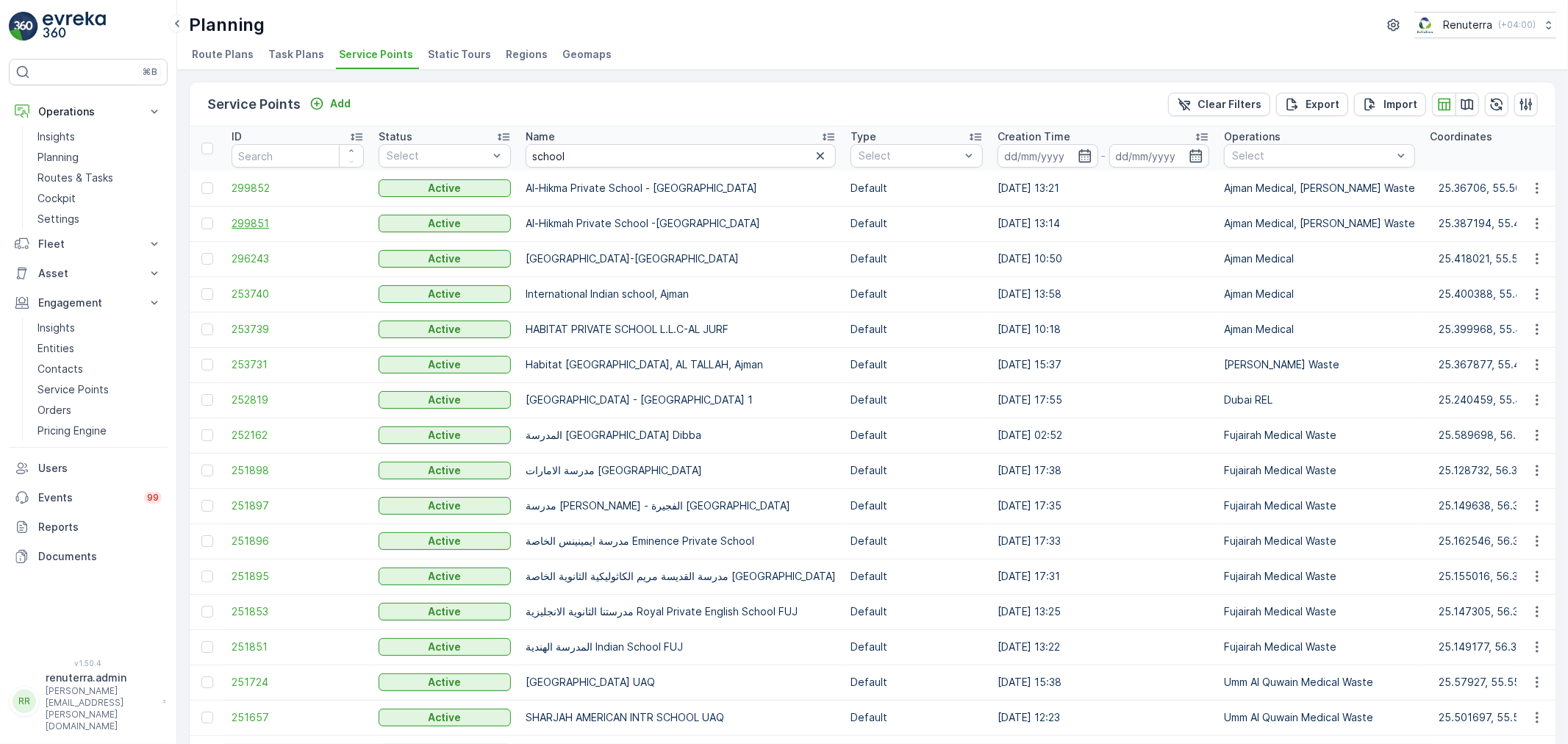
click at [305, 230] on span "299851" at bounding box center [298, 224] width 133 height 15
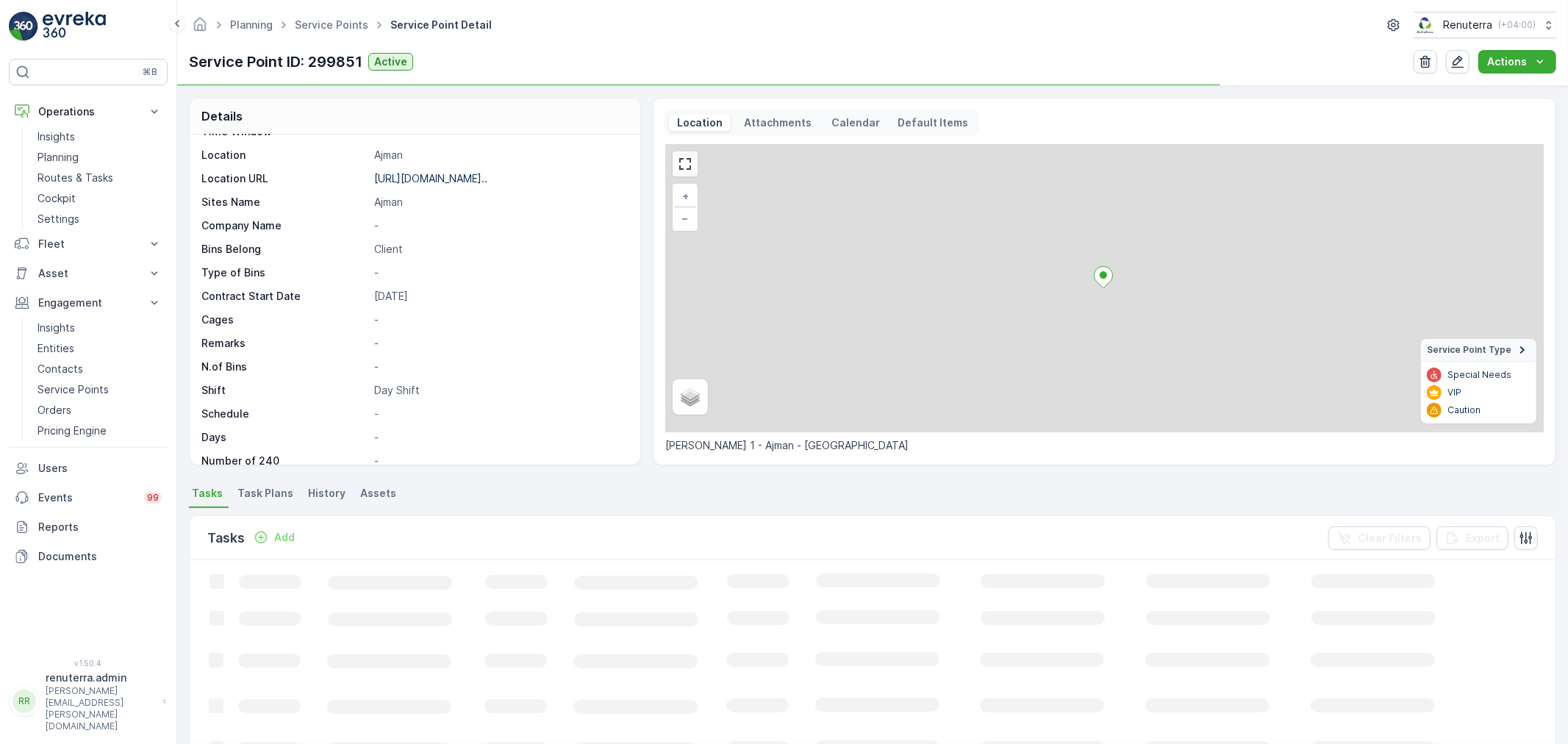
scroll to position [202, 0]
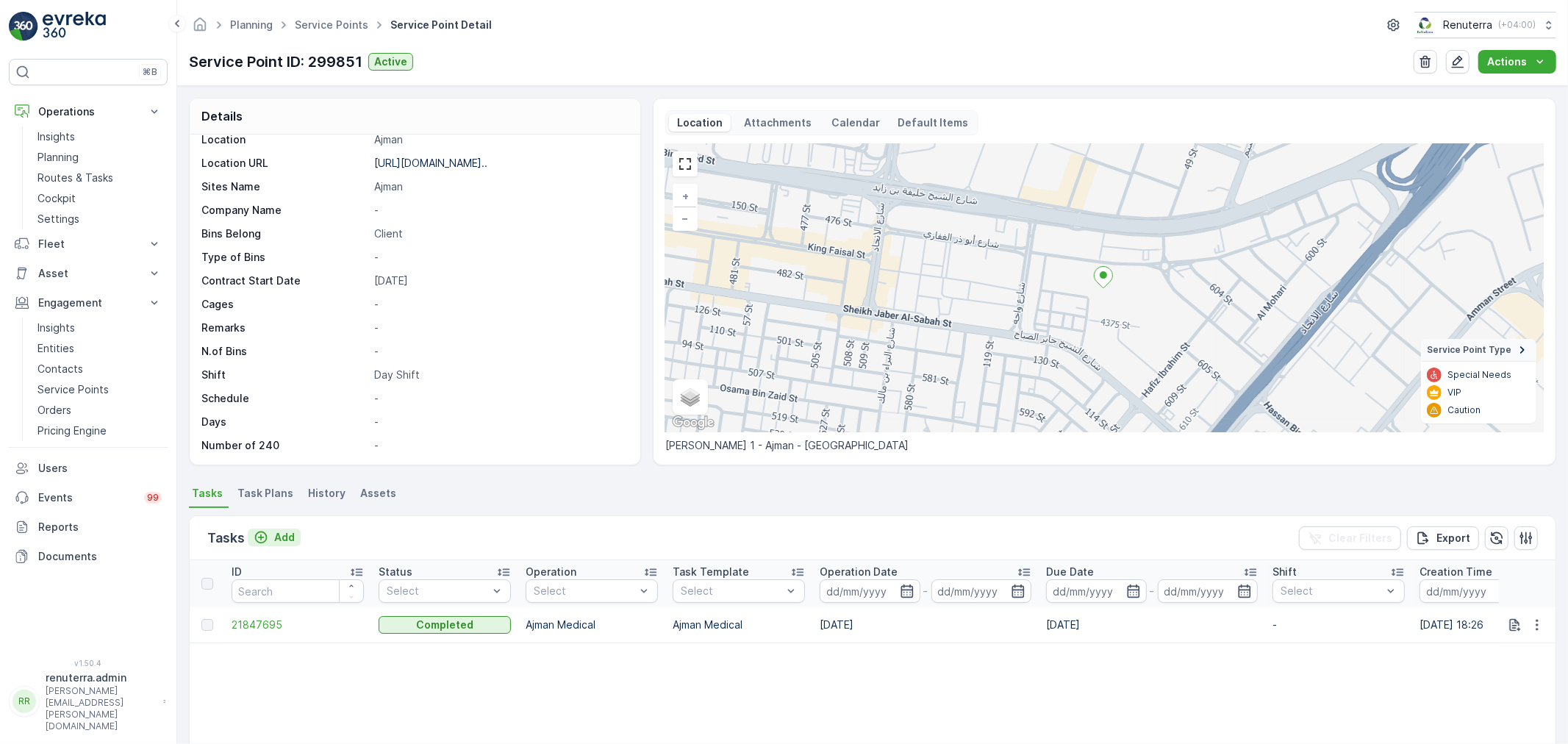
click at [284, 532] on p "Add" at bounding box center [284, 537] width 20 height 15
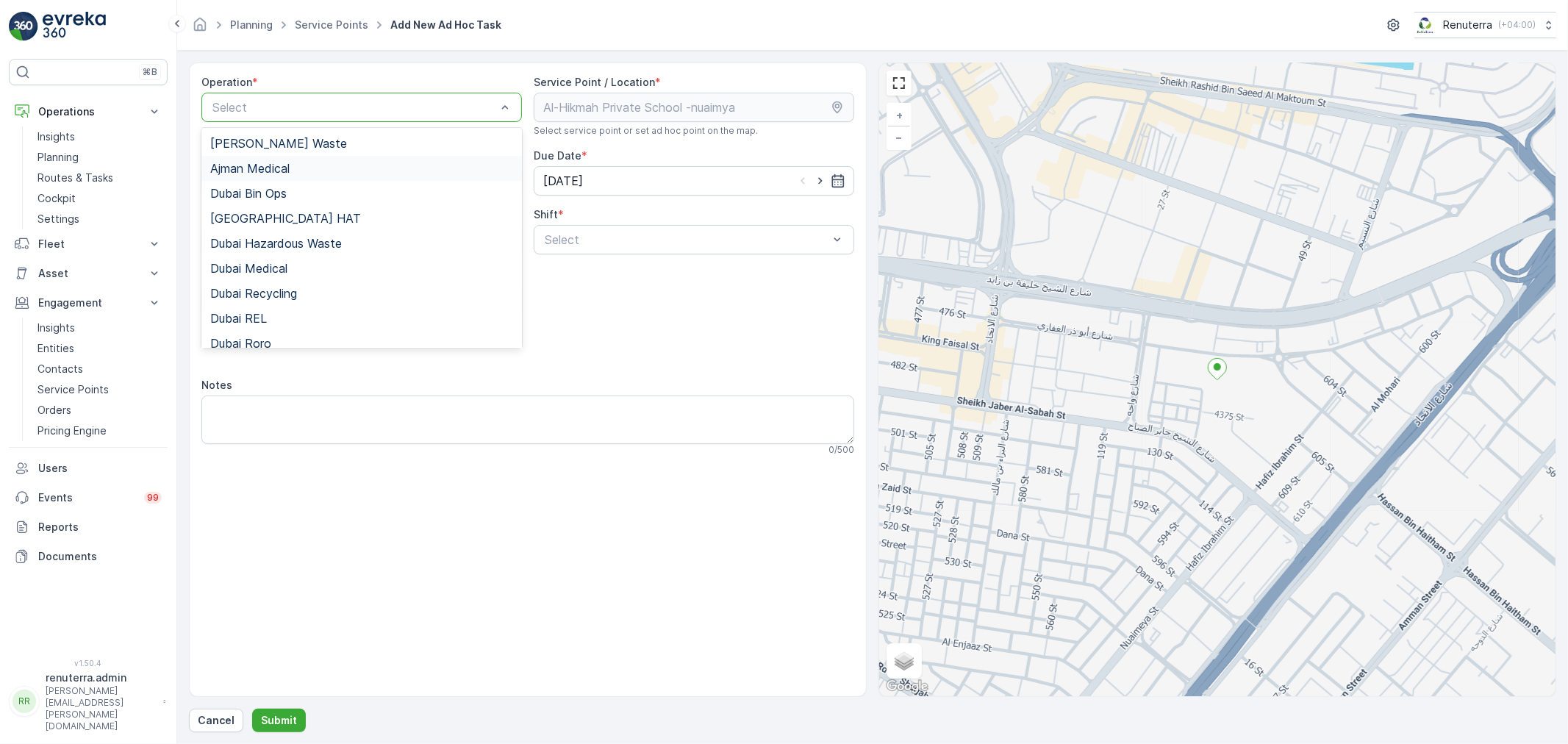
drag, startPoint x: 273, startPoint y: 177, endPoint x: 384, endPoint y: 188, distance: 111.5
click at [273, 175] on div "Ajman Medical" at bounding box center [362, 168] width 321 height 25
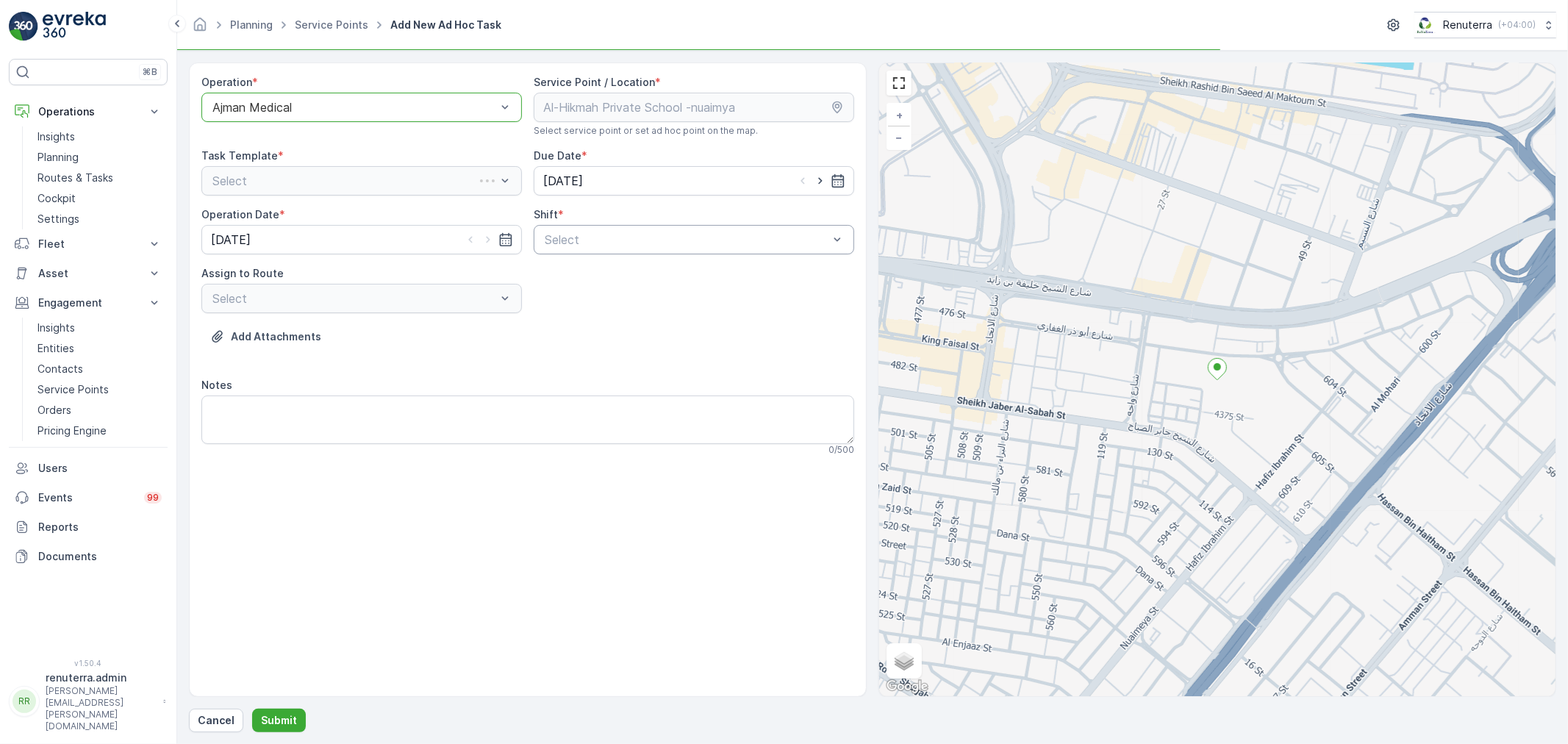
drag, startPoint x: 583, startPoint y: 260, endPoint x: 581, endPoint y: 247, distance: 13.2
click at [581, 253] on div "Operation * option Ajman Medical, selected. Ajman Medical Service Point / Locat…" at bounding box center [528, 271] width 653 height 392
click at [582, 277] on span "Day Shift" at bounding box center [568, 275] width 52 height 13
click at [465, 307] on div "Select" at bounding box center [362, 298] width 321 height 29
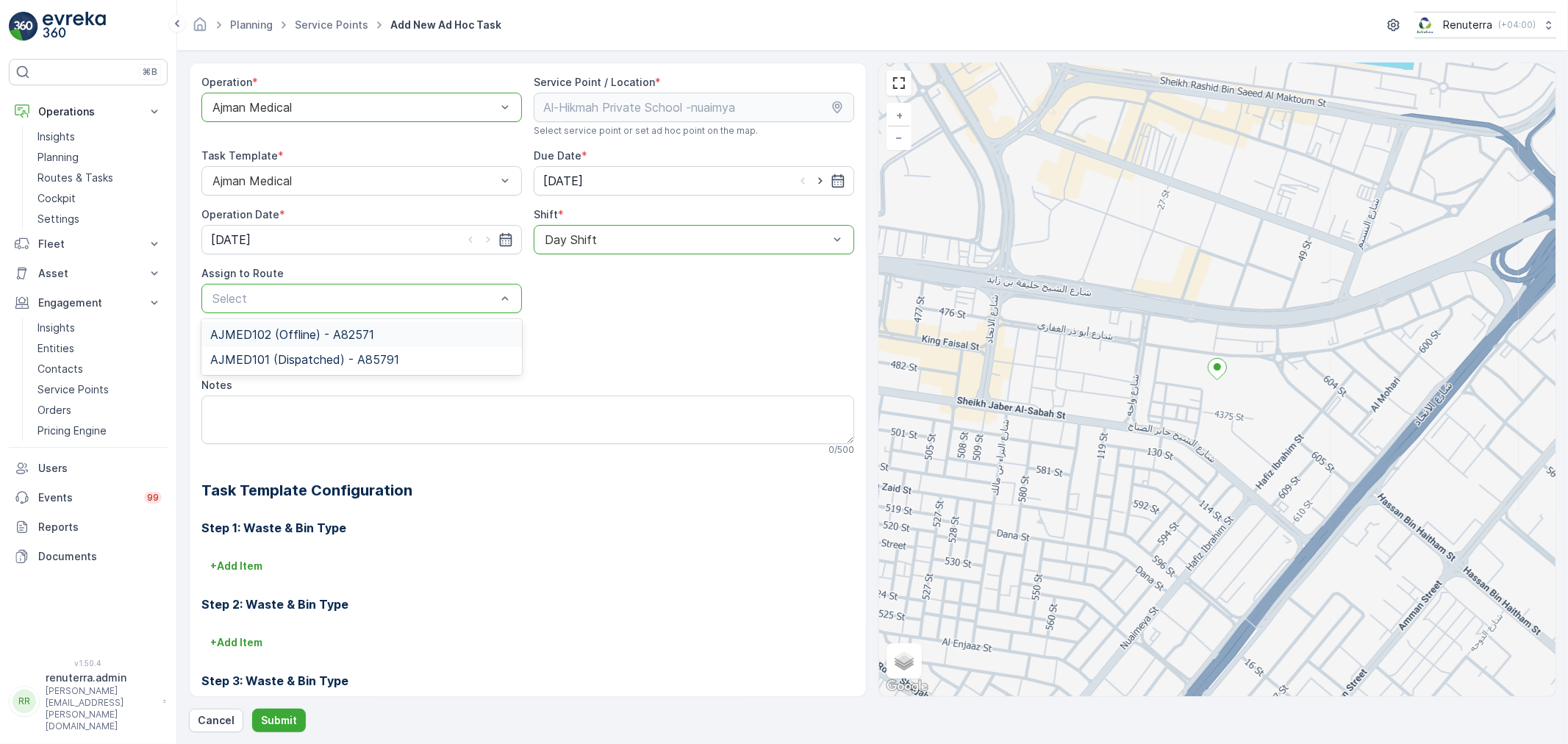
click at [408, 332] on div "AJMED102 (Offline) - A82571" at bounding box center [362, 334] width 303 height 13
click at [343, 298] on div at bounding box center [354, 298] width 286 height 13
click at [339, 361] on span "AJMED101 (Dispatched) - A85791" at bounding box center [305, 359] width 189 height 13
click at [251, 733] on form "Operation * option Ajman Medical, selected. Ajman Medical Service Point / Locat…" at bounding box center [872, 397] width 1391 height 693
click at [261, 730] on button "Submit" at bounding box center [278, 720] width 54 height 24
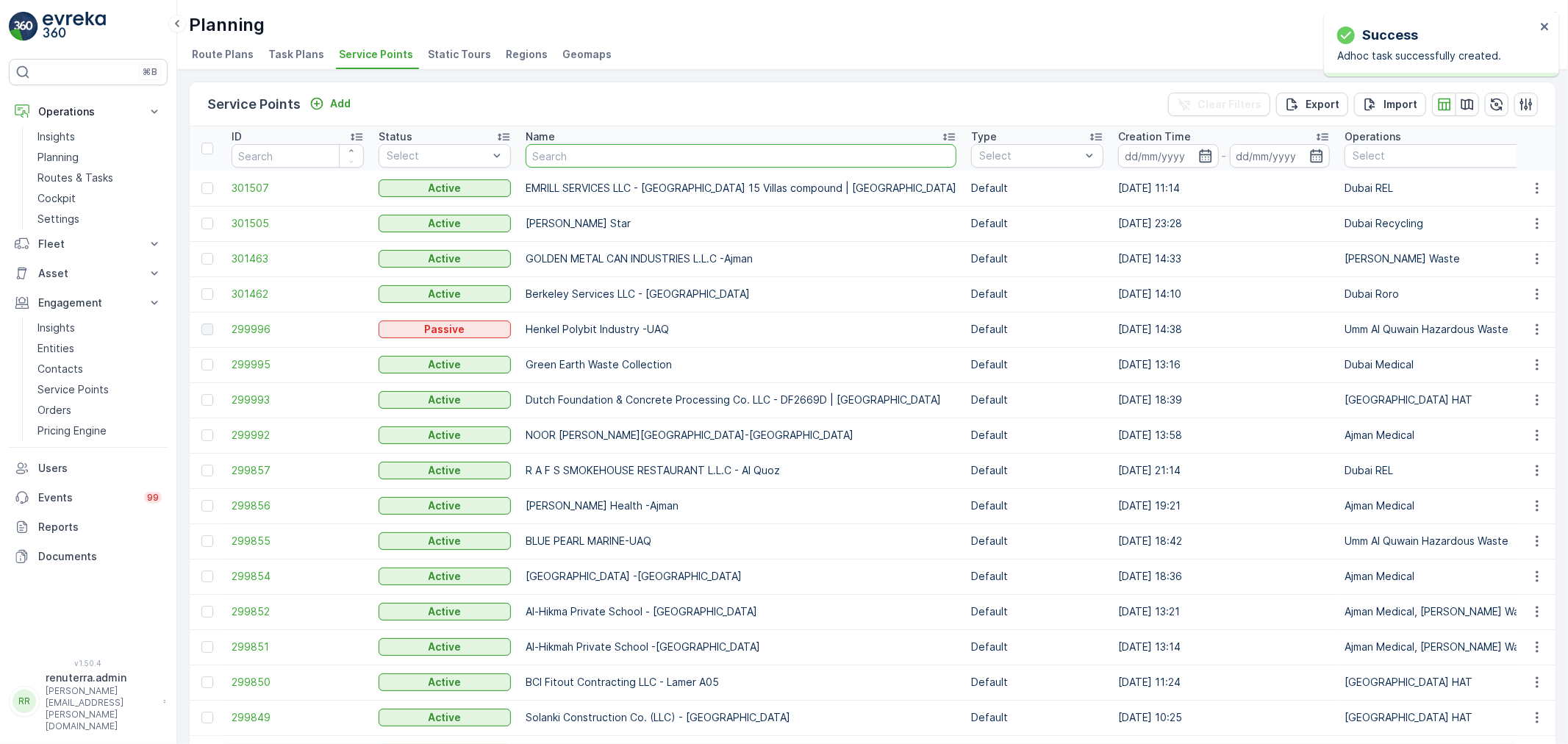
click at [576, 159] on input "text" at bounding box center [741, 156] width 430 height 24
click at [568, 156] on input "text" at bounding box center [741, 156] width 430 height 24
type input "Hek"
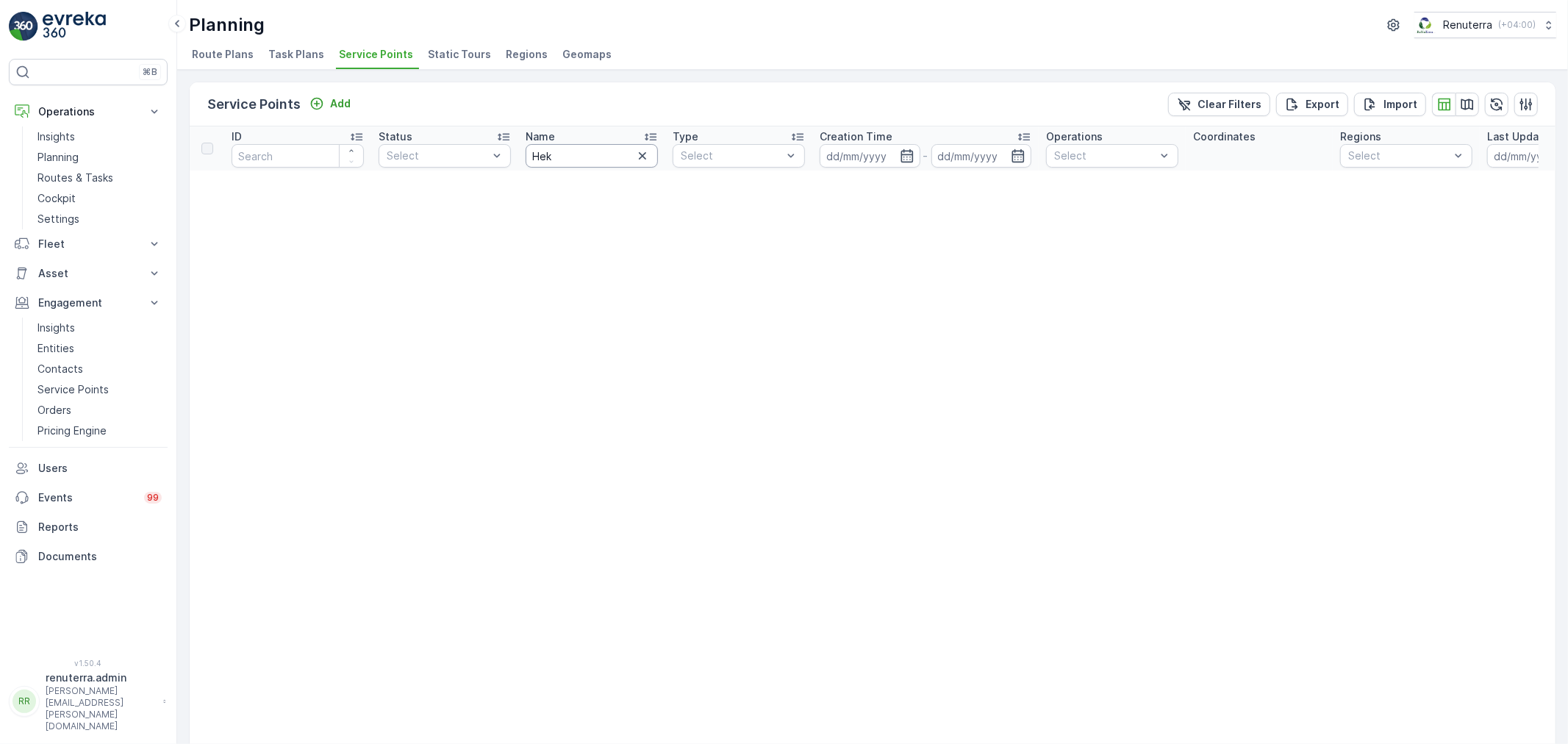
click at [570, 163] on input "Hek" at bounding box center [592, 156] width 133 height 24
type input "Hekma"
drag, startPoint x: 500, startPoint y: 128, endPoint x: 483, endPoint y: 125, distance: 17.3
type input "School"
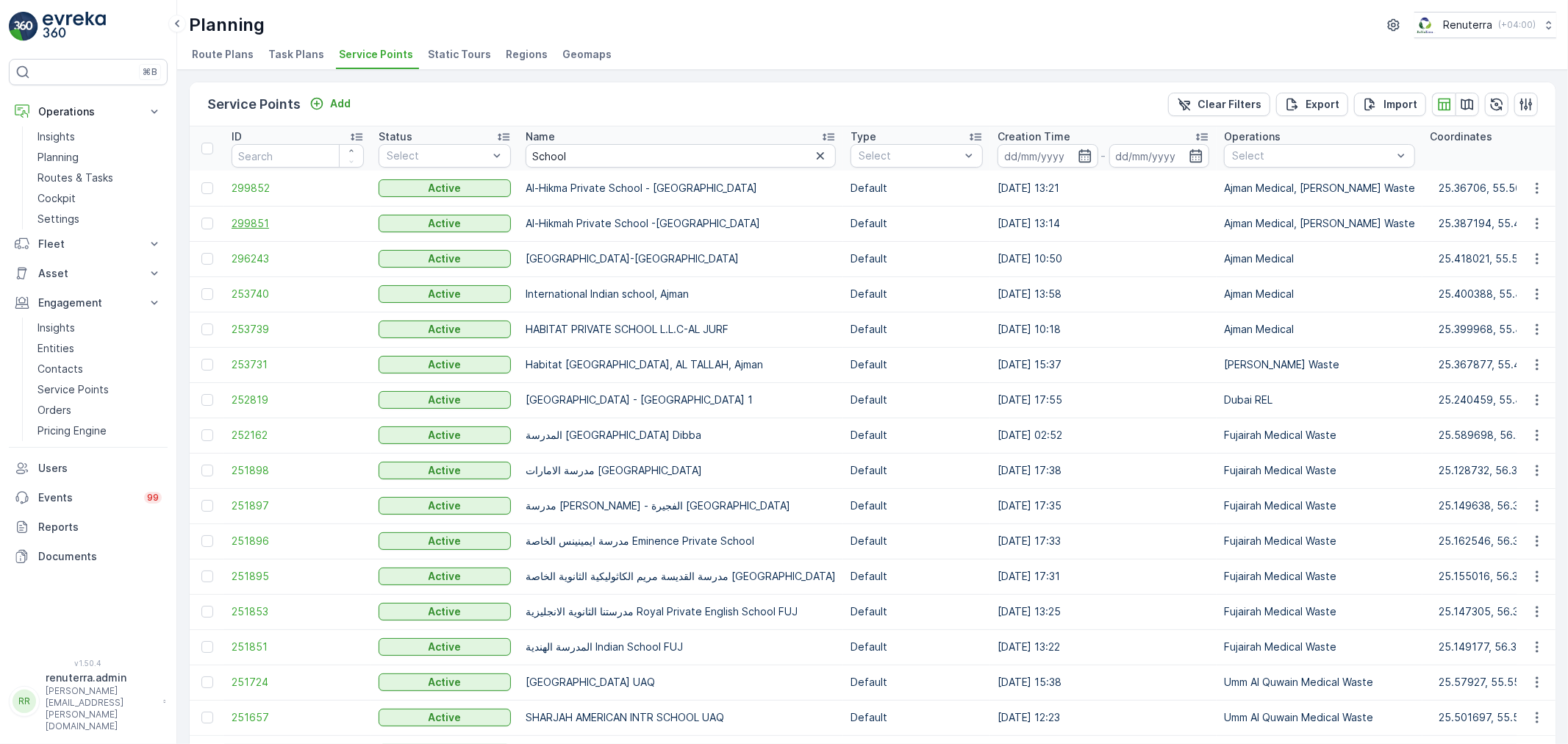
click at [270, 219] on span "299851" at bounding box center [298, 224] width 133 height 15
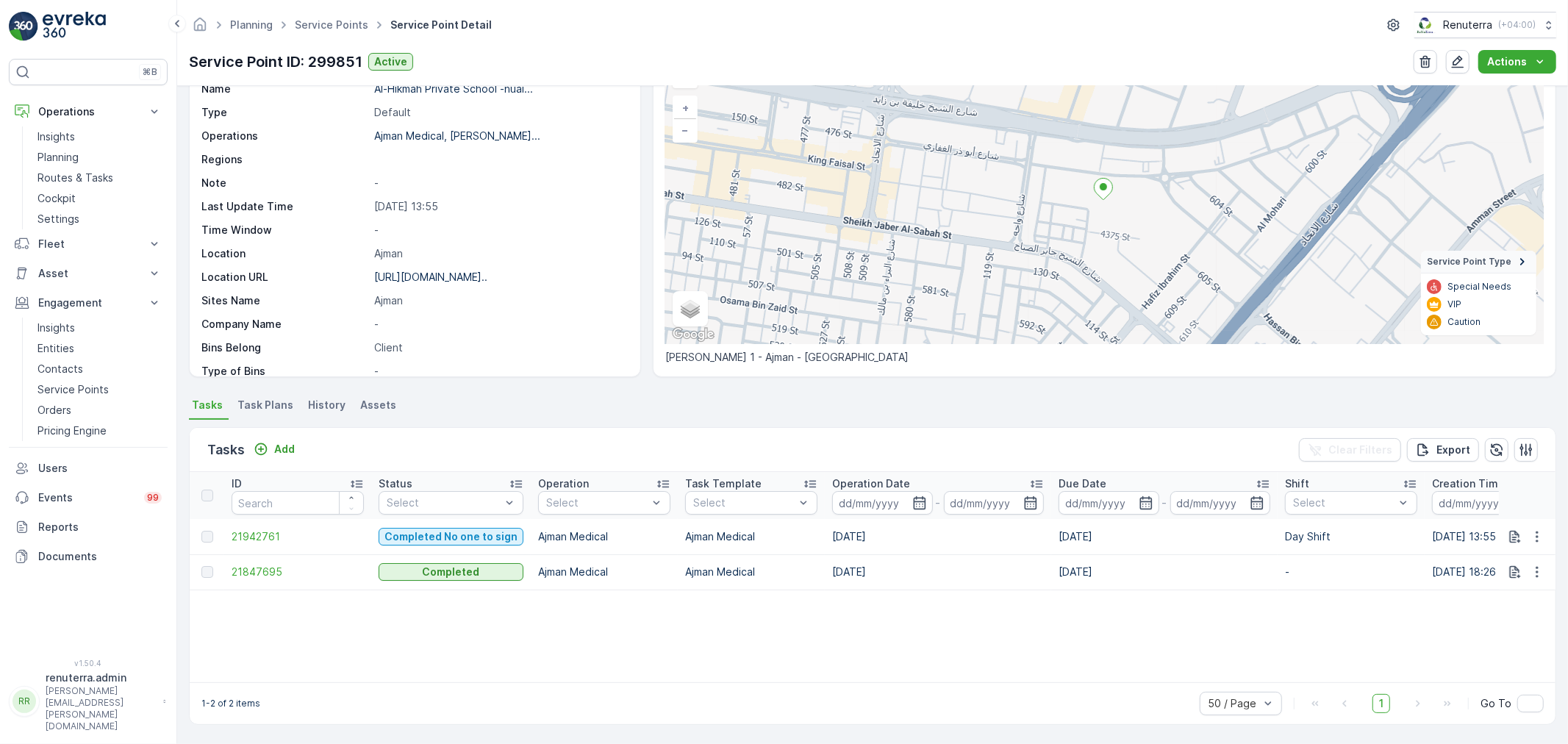
scroll to position [88, 0]
click at [275, 531] on span "21942761" at bounding box center [298, 536] width 133 height 15
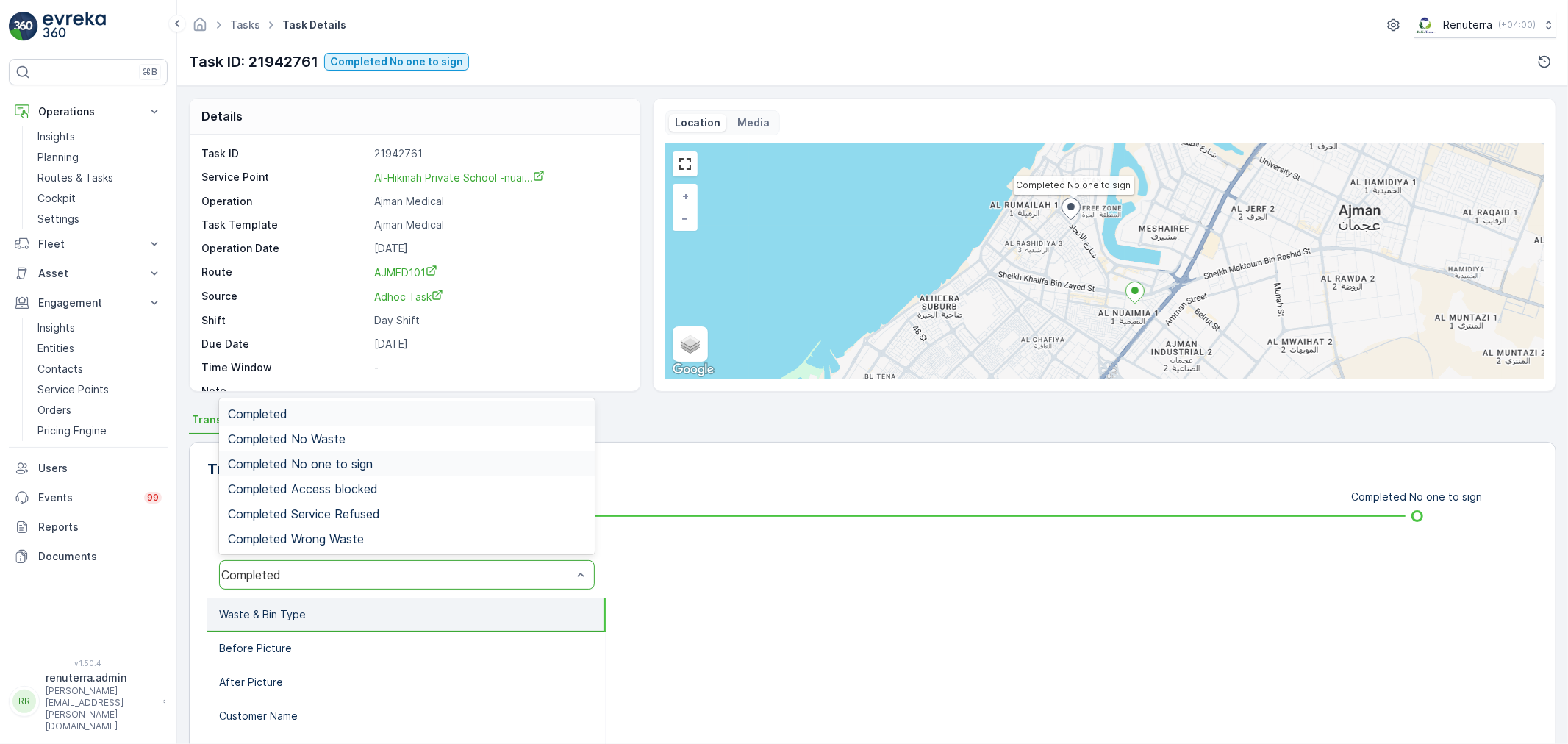
click at [377, 460] on div "Completed No one to sign" at bounding box center [407, 463] width 358 height 13
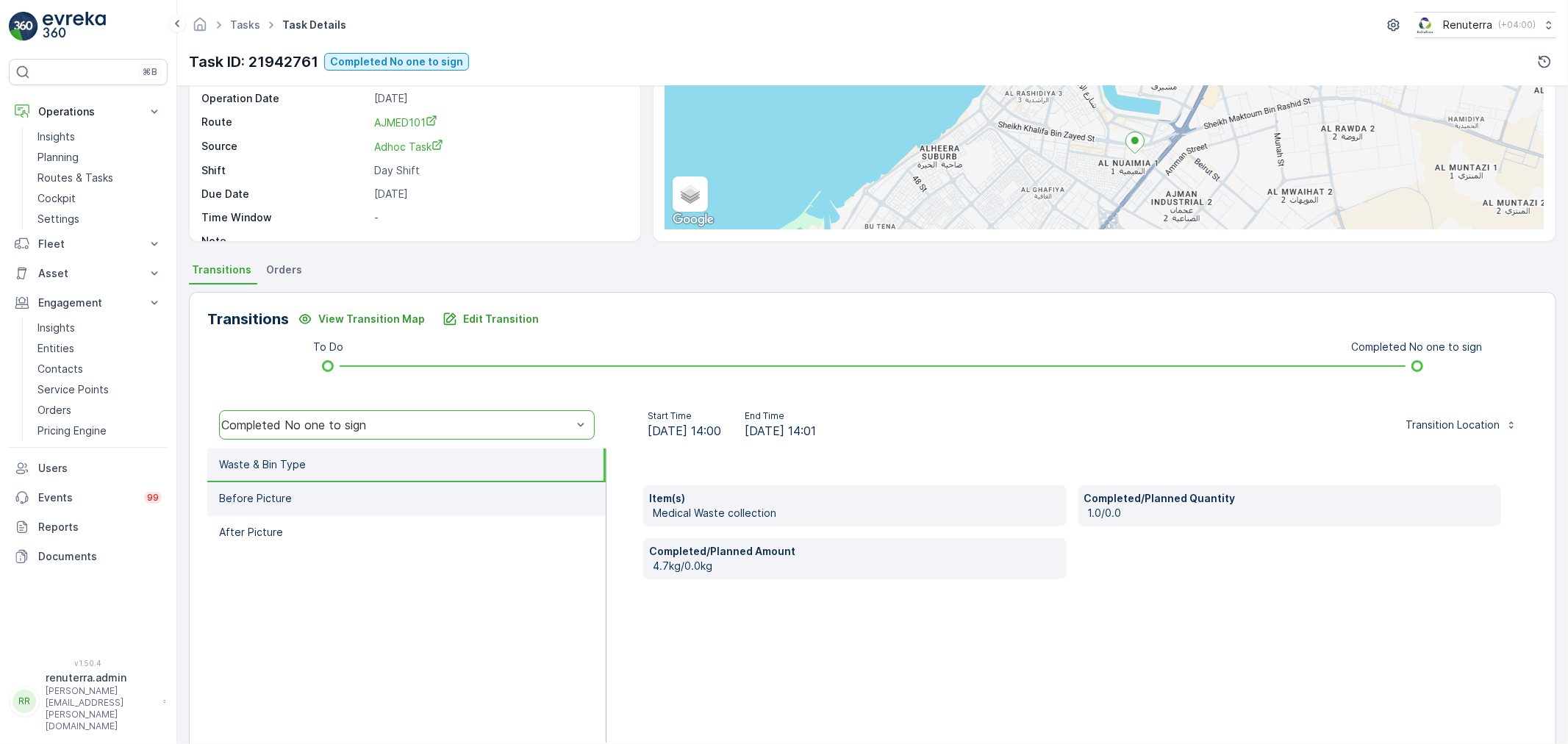
scroll to position [163, 0]
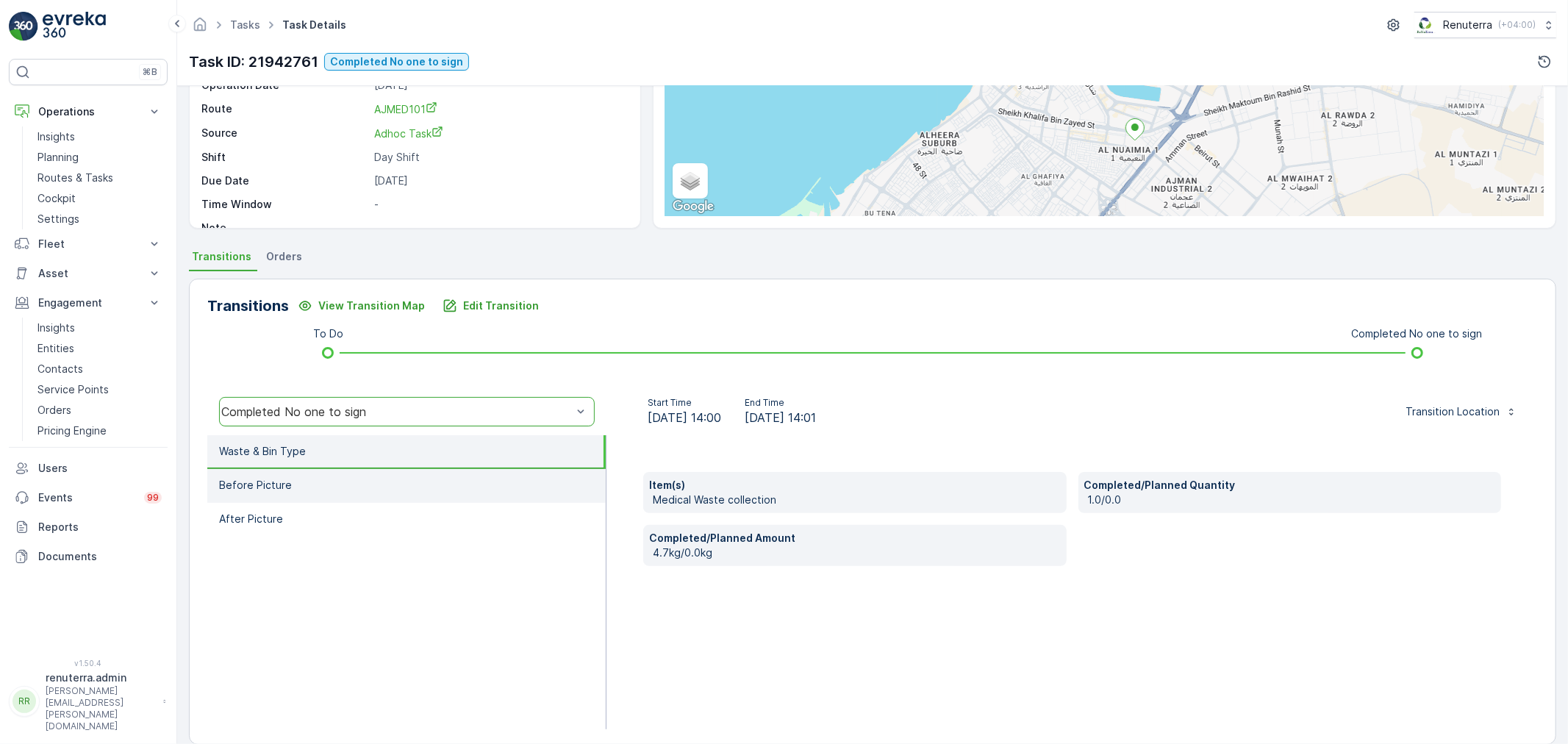
click at [331, 481] on li "Before Picture" at bounding box center [407, 486] width 399 height 34
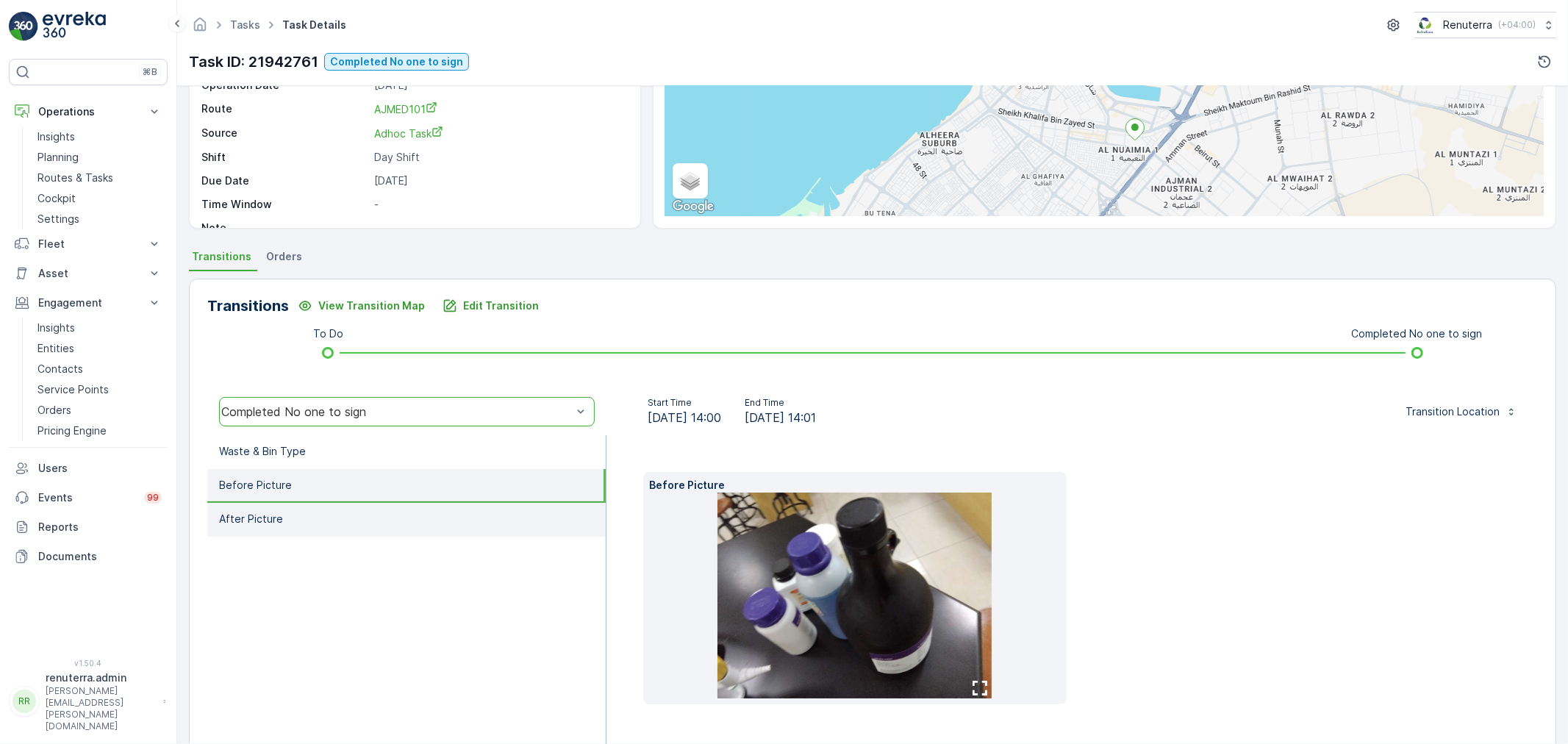
click at [361, 522] on li "After Picture" at bounding box center [407, 520] width 399 height 34
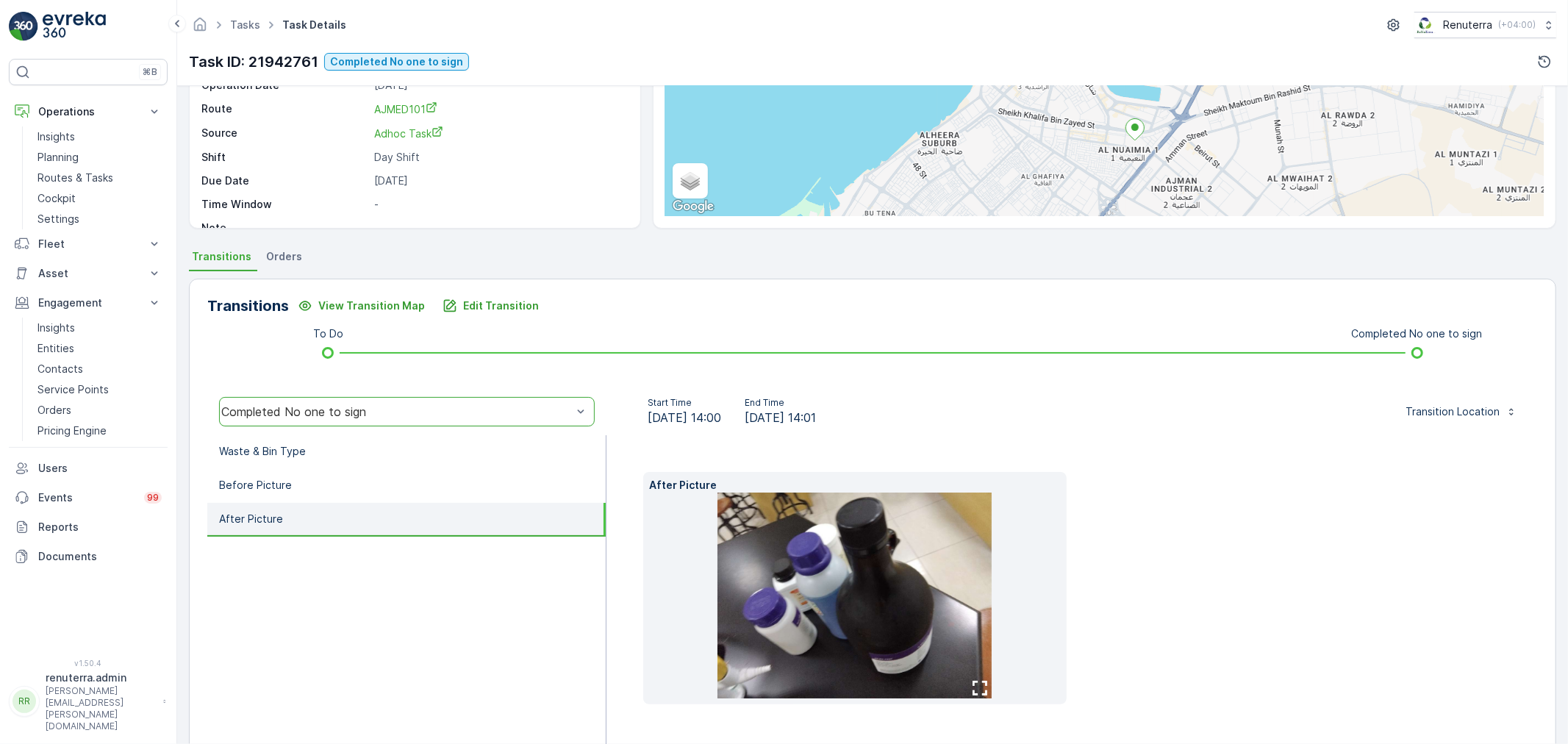
click at [325, 398] on div "Completed No one to sign" at bounding box center [407, 411] width 376 height 29
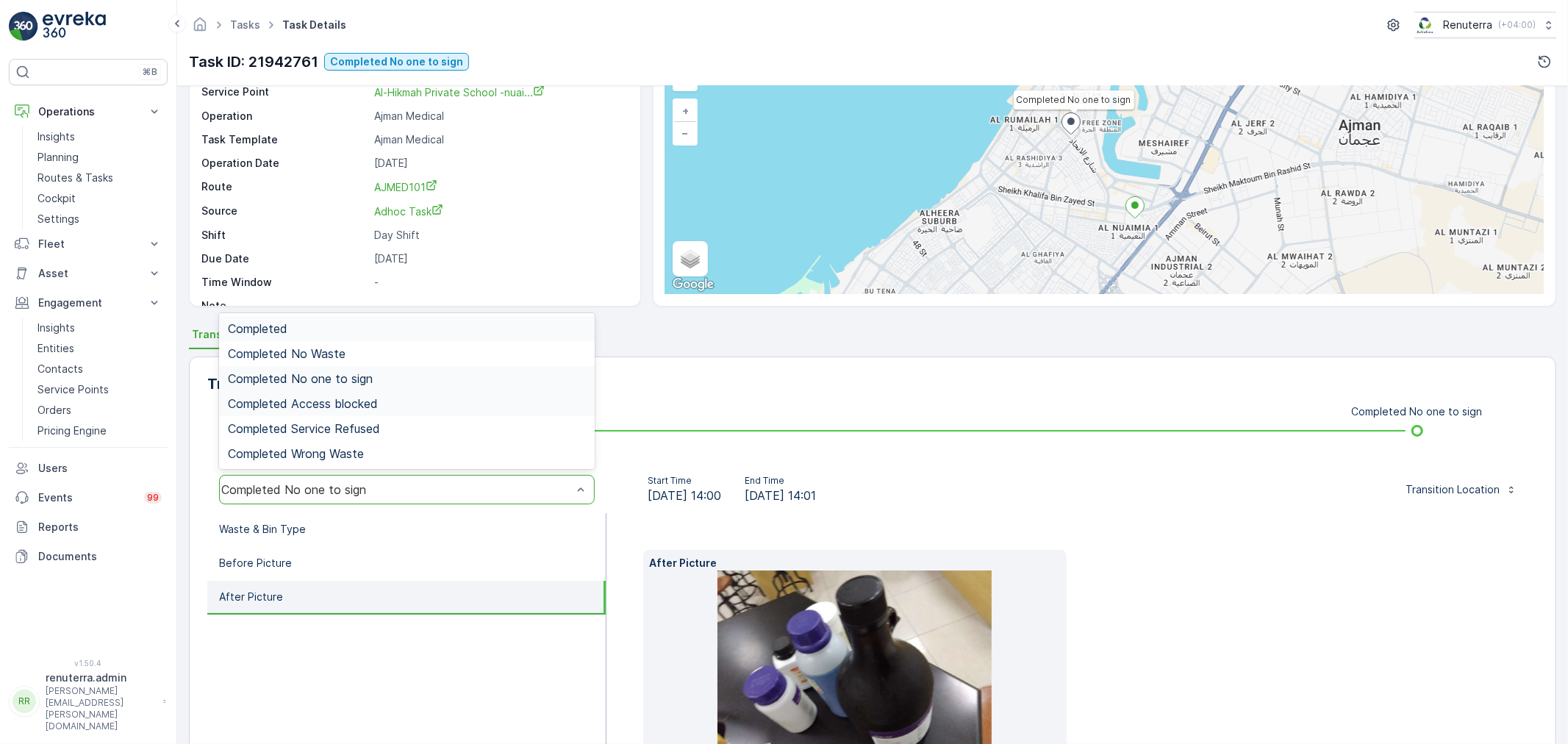
scroll to position [0, 0]
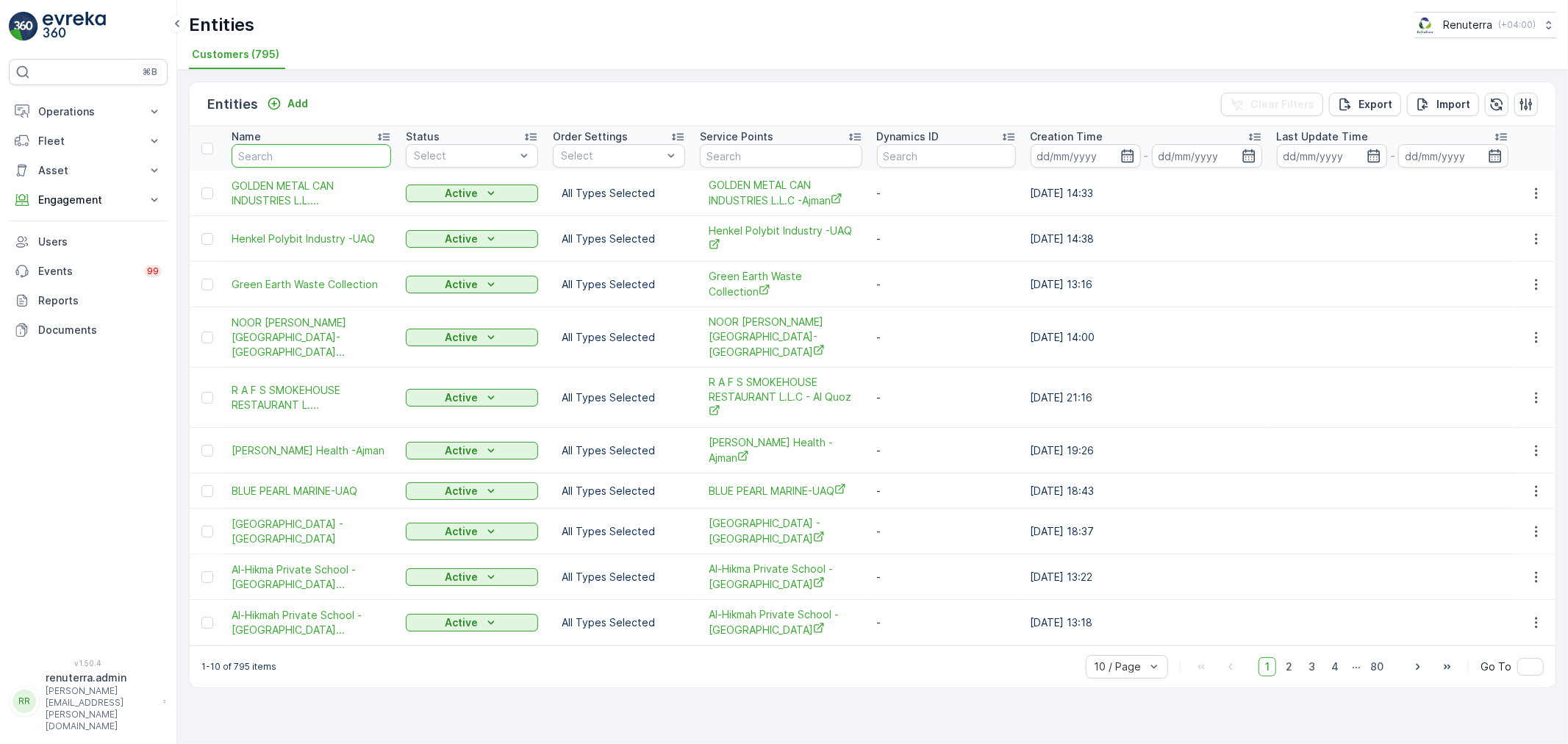
click at [322, 158] on input "text" at bounding box center [311, 156] width 159 height 24
type input "[PERSON_NAME]"
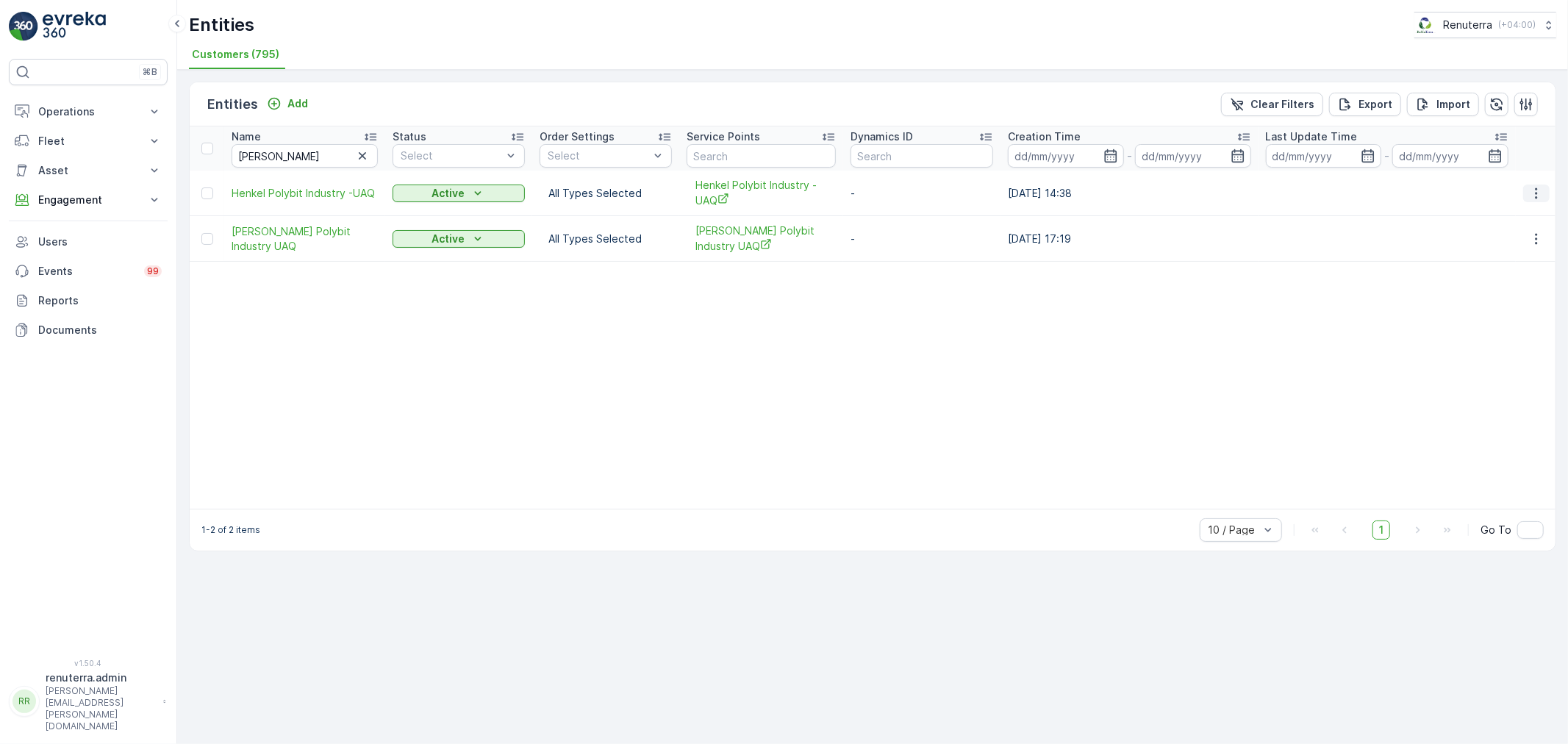
click at [1544, 190] on icon "button" at bounding box center [1536, 193] width 15 height 15
click at [1323, 375] on table "Name Henkel Status Select Order Settings Select Service Points Dynamics ID Crea…" at bounding box center [872, 317] width 1366 height 383
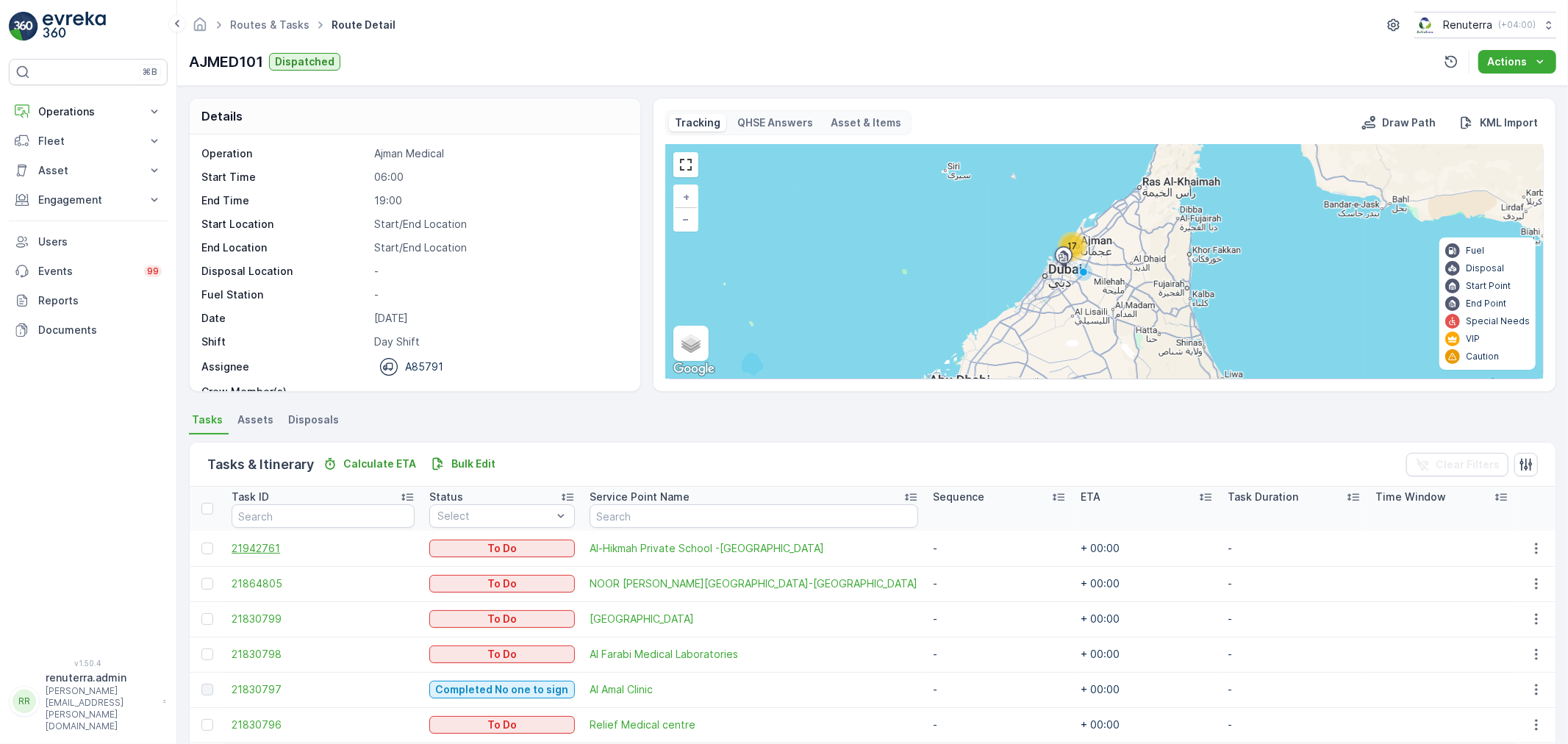
click at [270, 551] on span "21942761" at bounding box center [323, 548] width 183 height 15
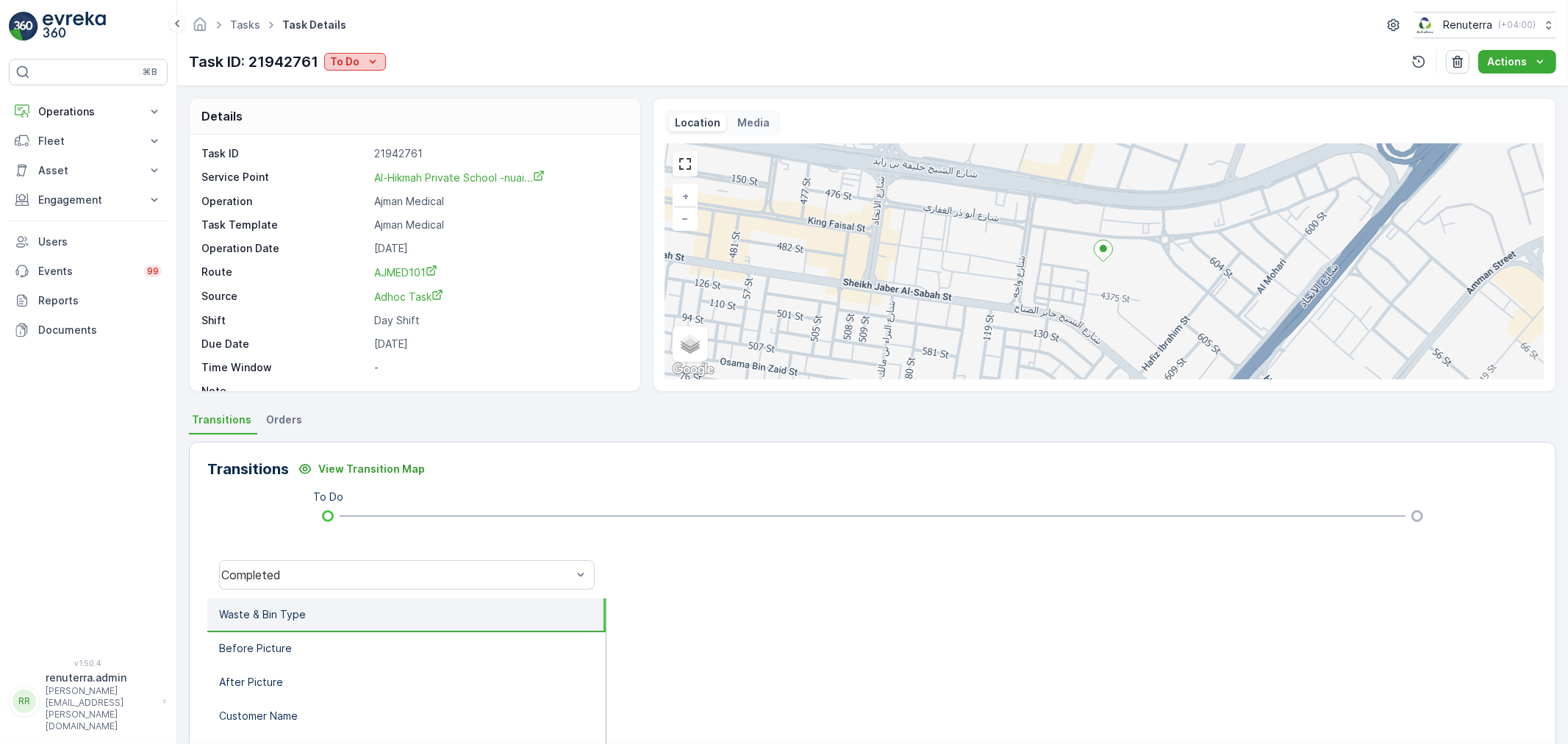
click at [358, 66] on button "To Do" at bounding box center [355, 62] width 62 height 18
click at [392, 123] on span "Completed No one to sign" at bounding box center [399, 125] width 131 height 15
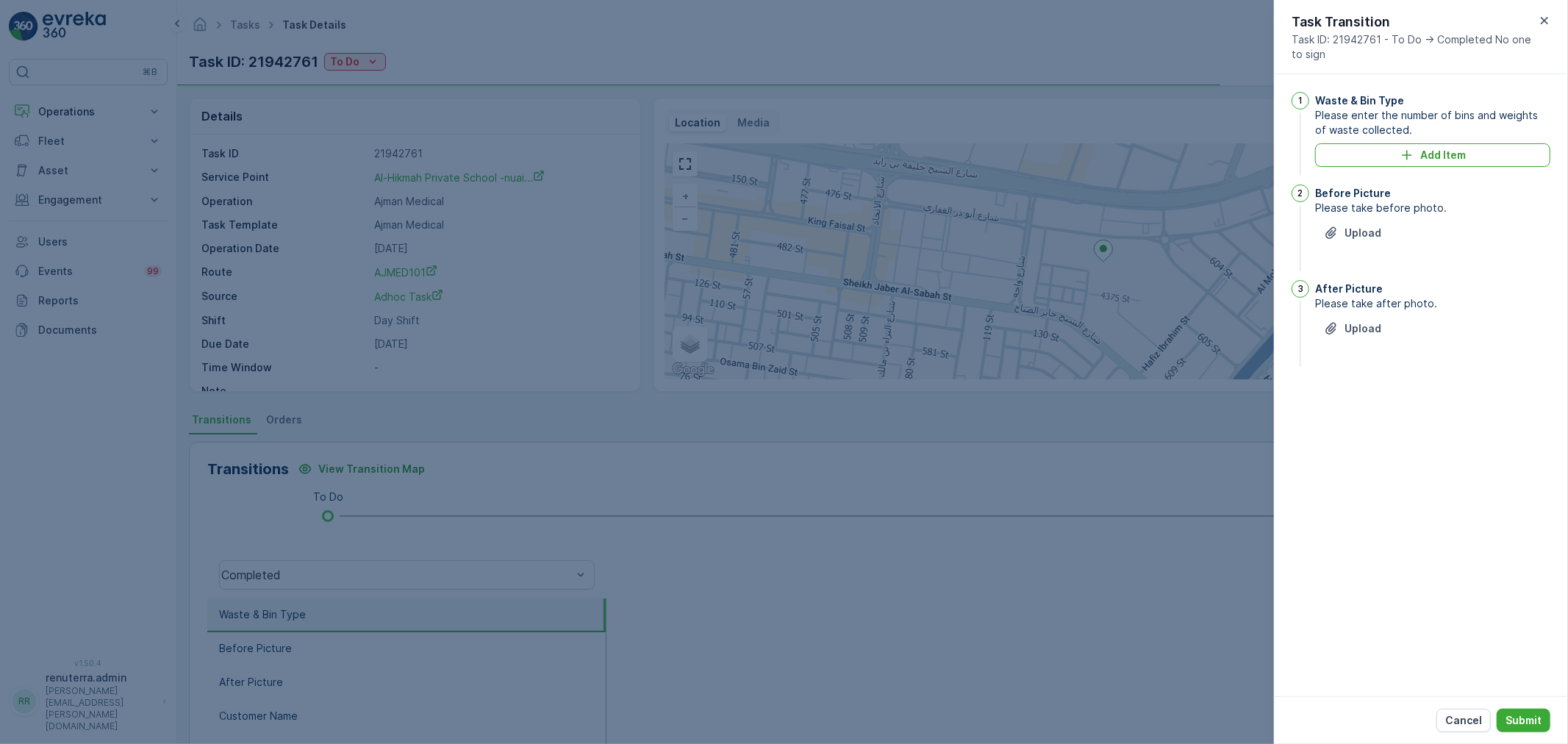
click at [1346, 168] on div "Waste & Bin Type Please enter the number of bins and weights of waste collected…" at bounding box center [1433, 135] width 235 height 87
click at [1348, 163] on button "Add Item" at bounding box center [1433, 155] width 235 height 24
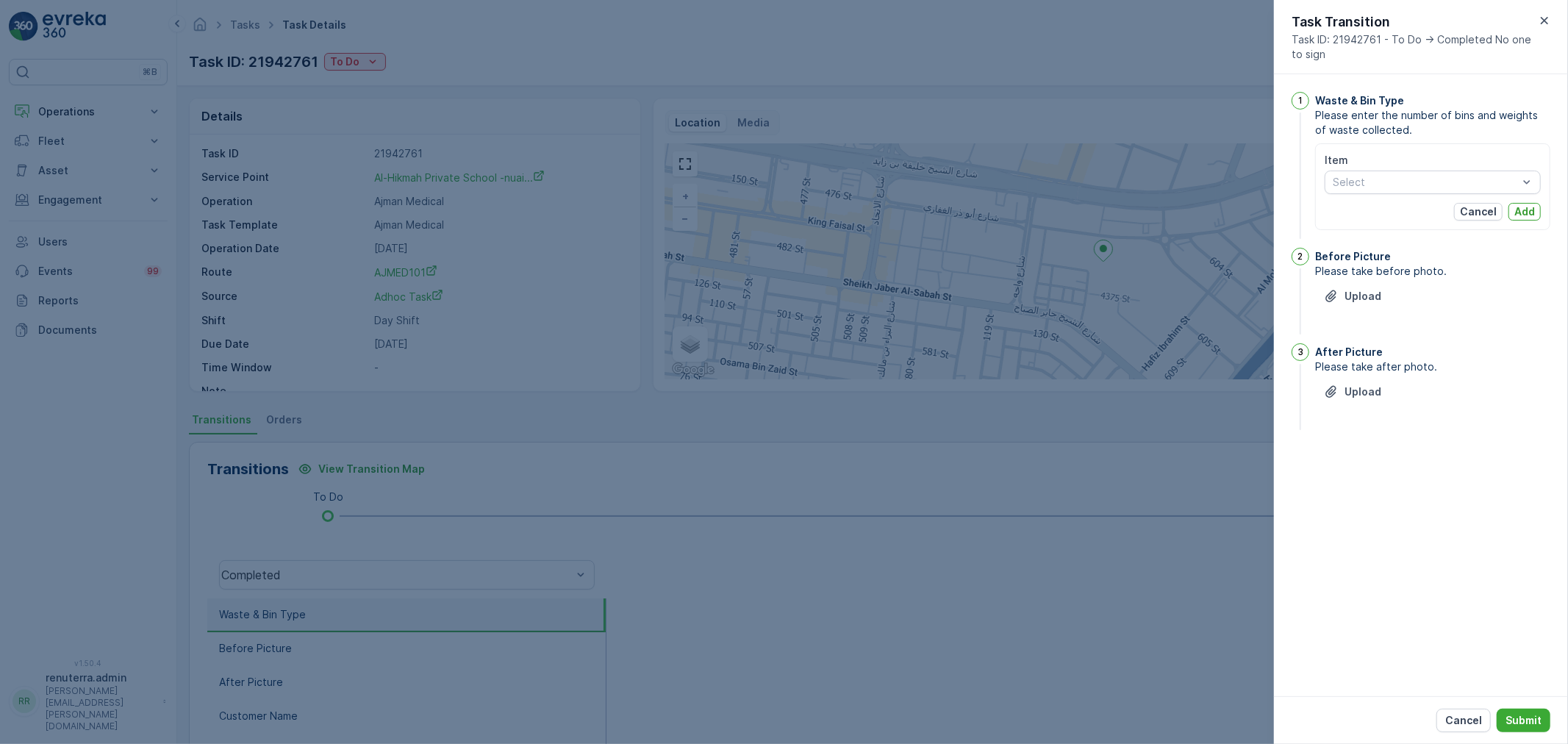
click at [1374, 169] on div "Item Select" at bounding box center [1433, 173] width 217 height 42
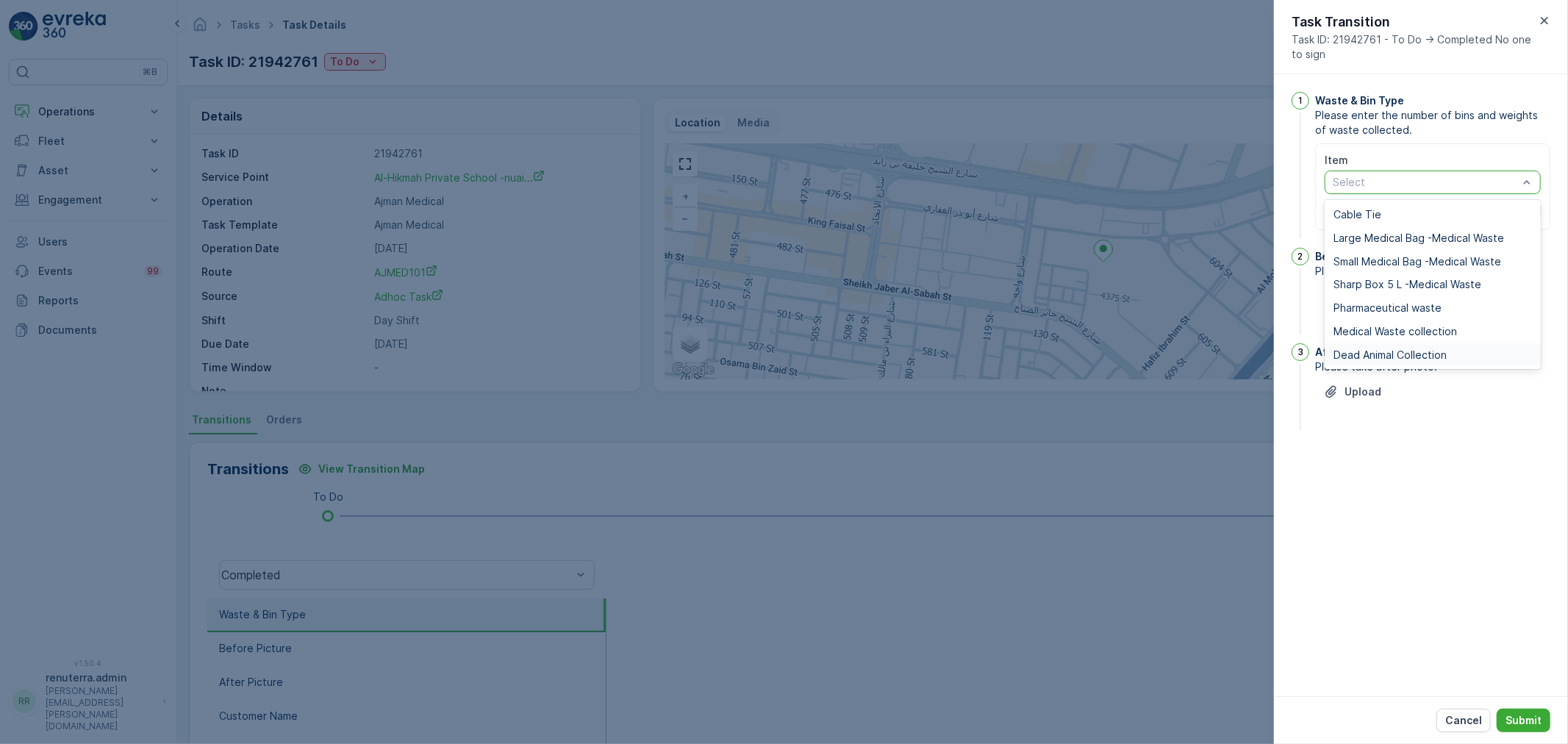
click at [1325, 530] on div "1 Waste & Bin Type Please enter the number of bins and weights of waste collect…" at bounding box center [1420, 385] width 294 height 622
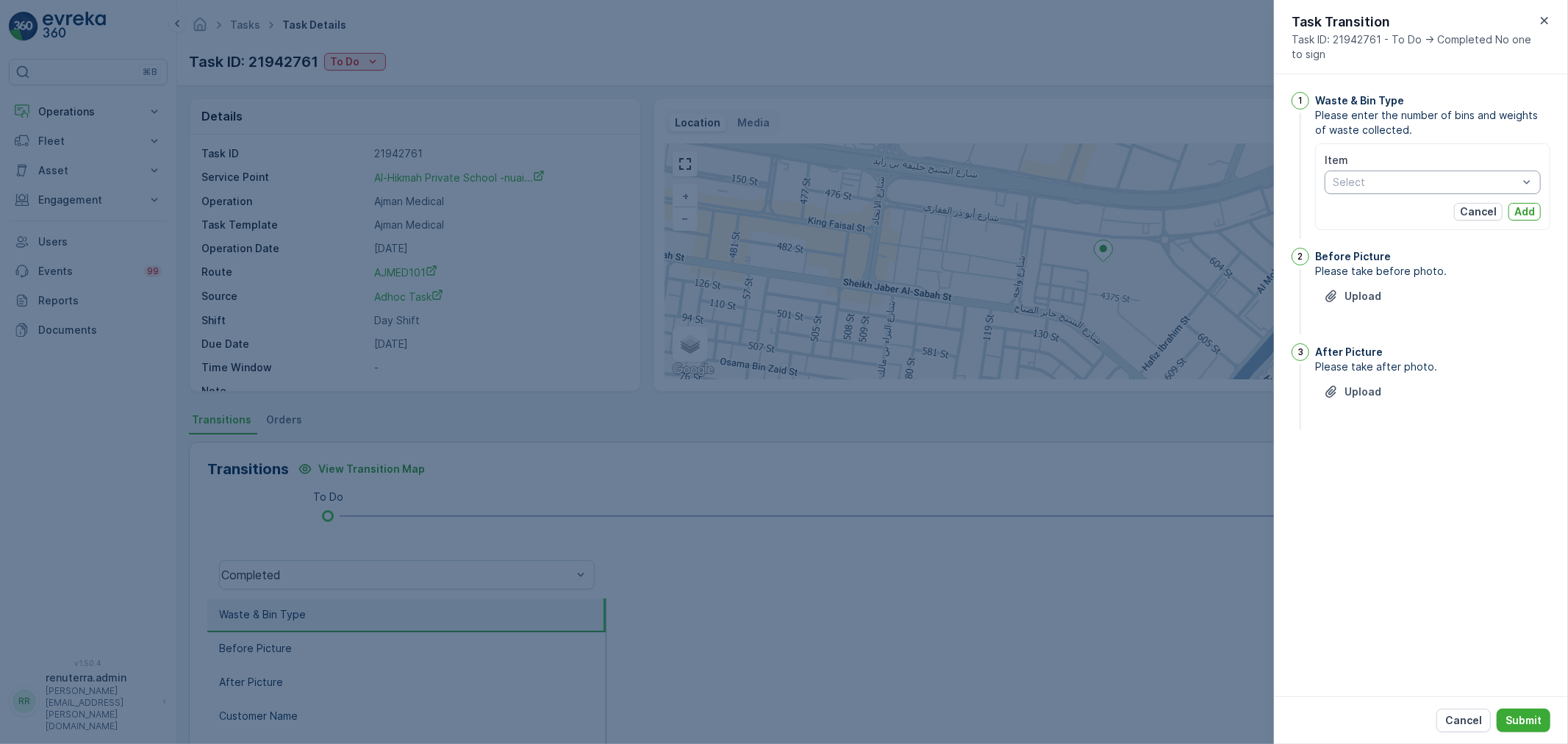
click at [1085, 574] on div at bounding box center [784, 372] width 1568 height 744
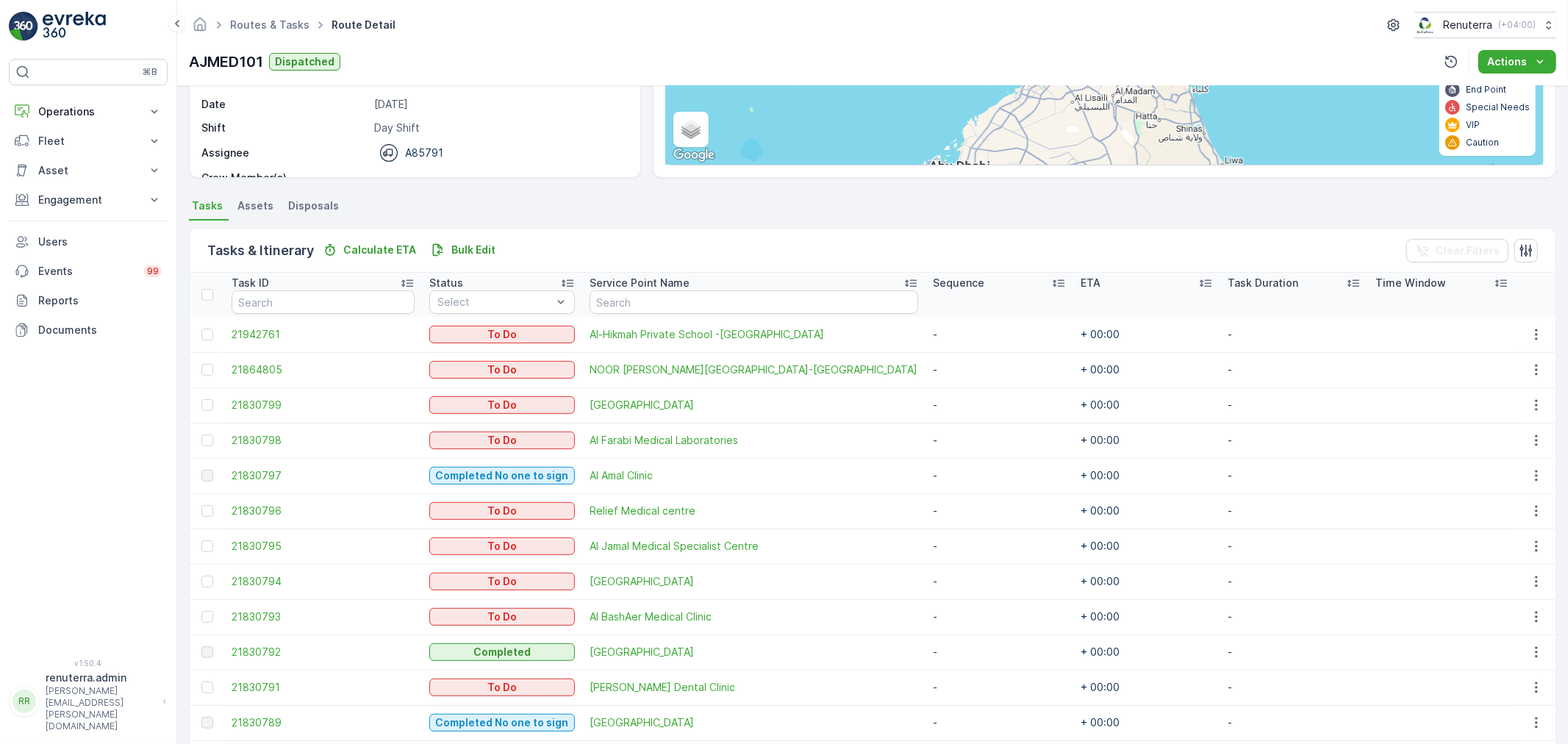
scroll to position [245, 0]
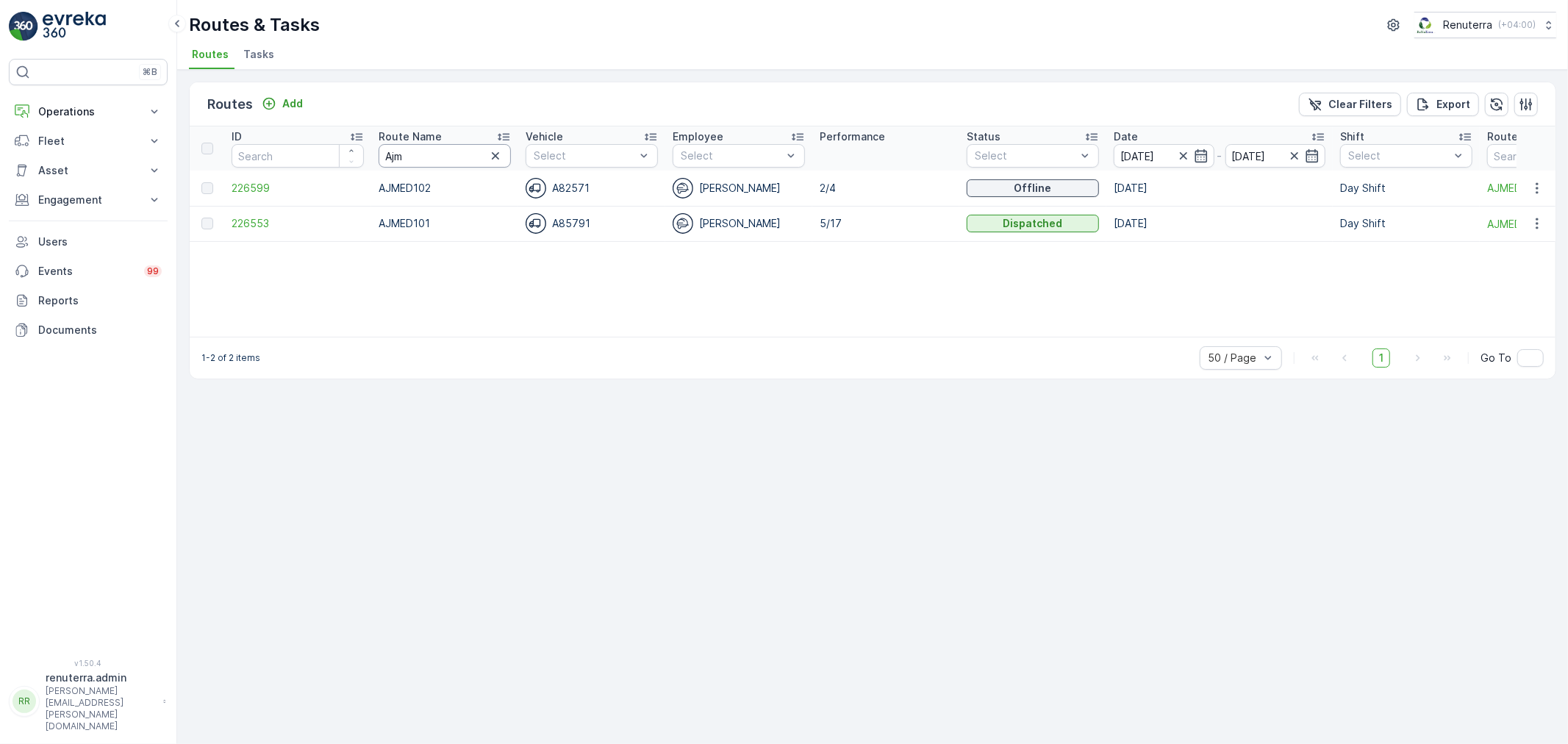
drag, startPoint x: 422, startPoint y: 149, endPoint x: 362, endPoint y: 157, distance: 60.5
click at [363, 156] on tr "ID Route Name Ajm Vehicle Select Employee Select Performance Status Select Date…" at bounding box center [928, 148] width 1477 height 44
